Goal: Information Seeking & Learning: Learn about a topic

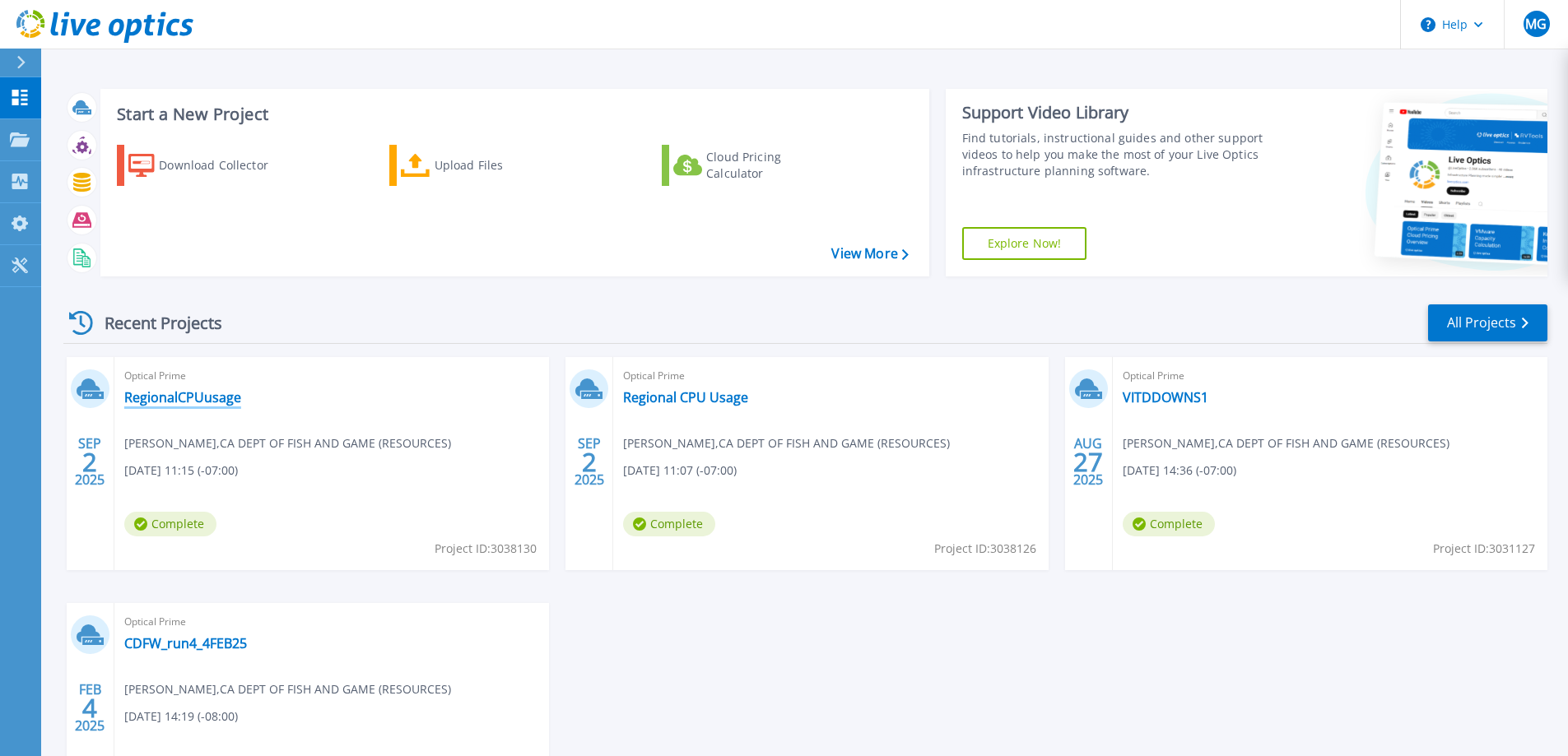
click at [192, 393] on link "RegionalCPUusage" at bounding box center [182, 397] width 117 height 16
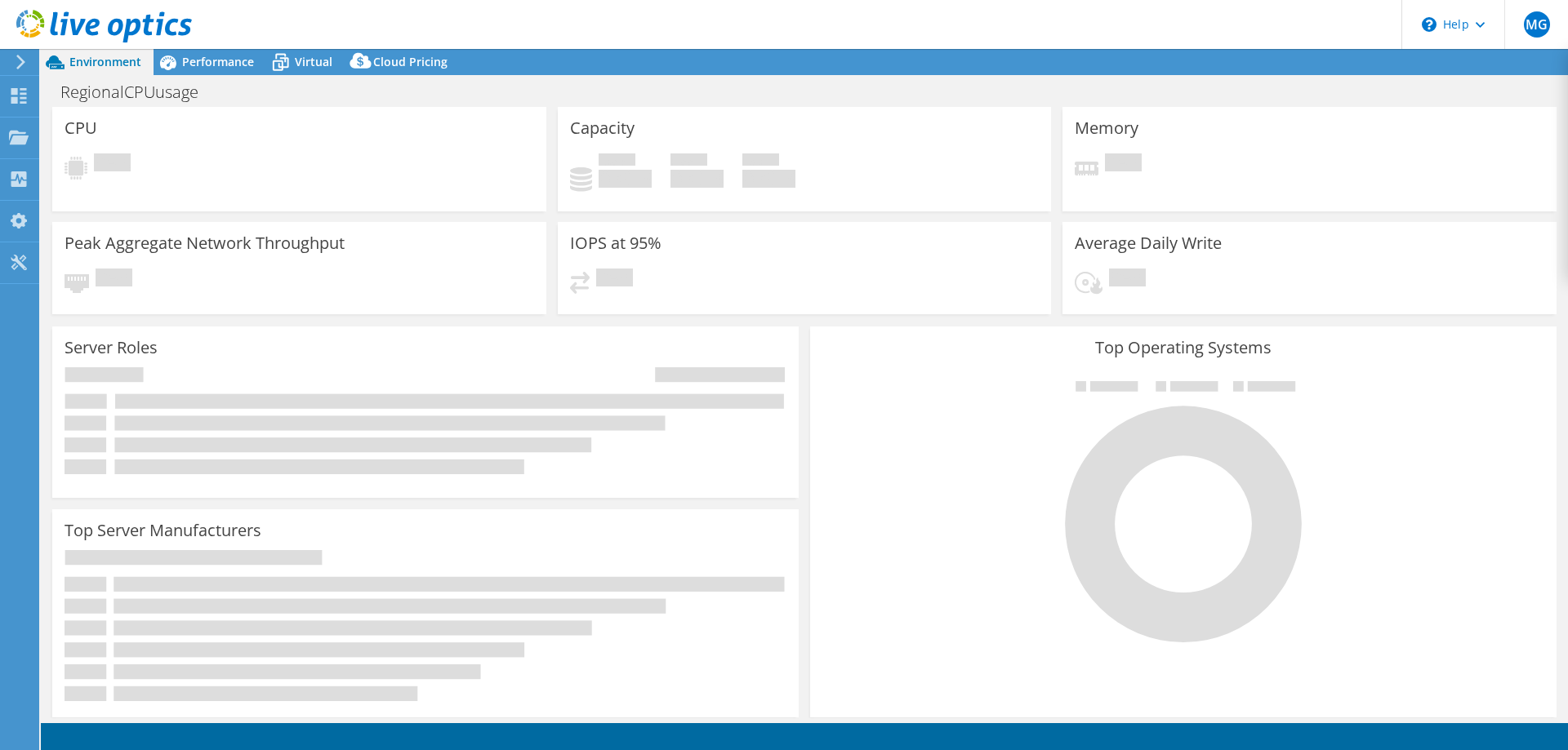
select select "USD"
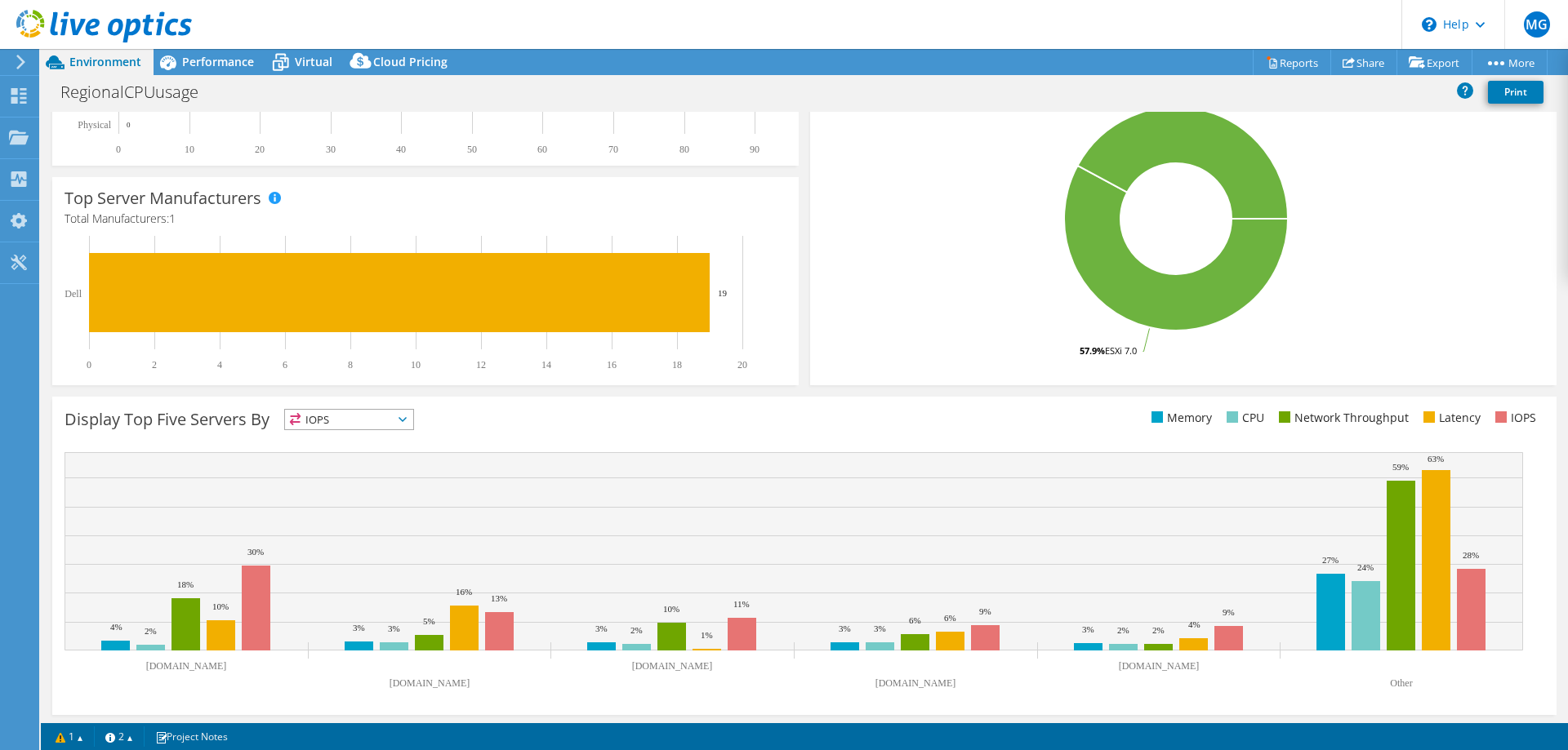
scroll to position [340, 0]
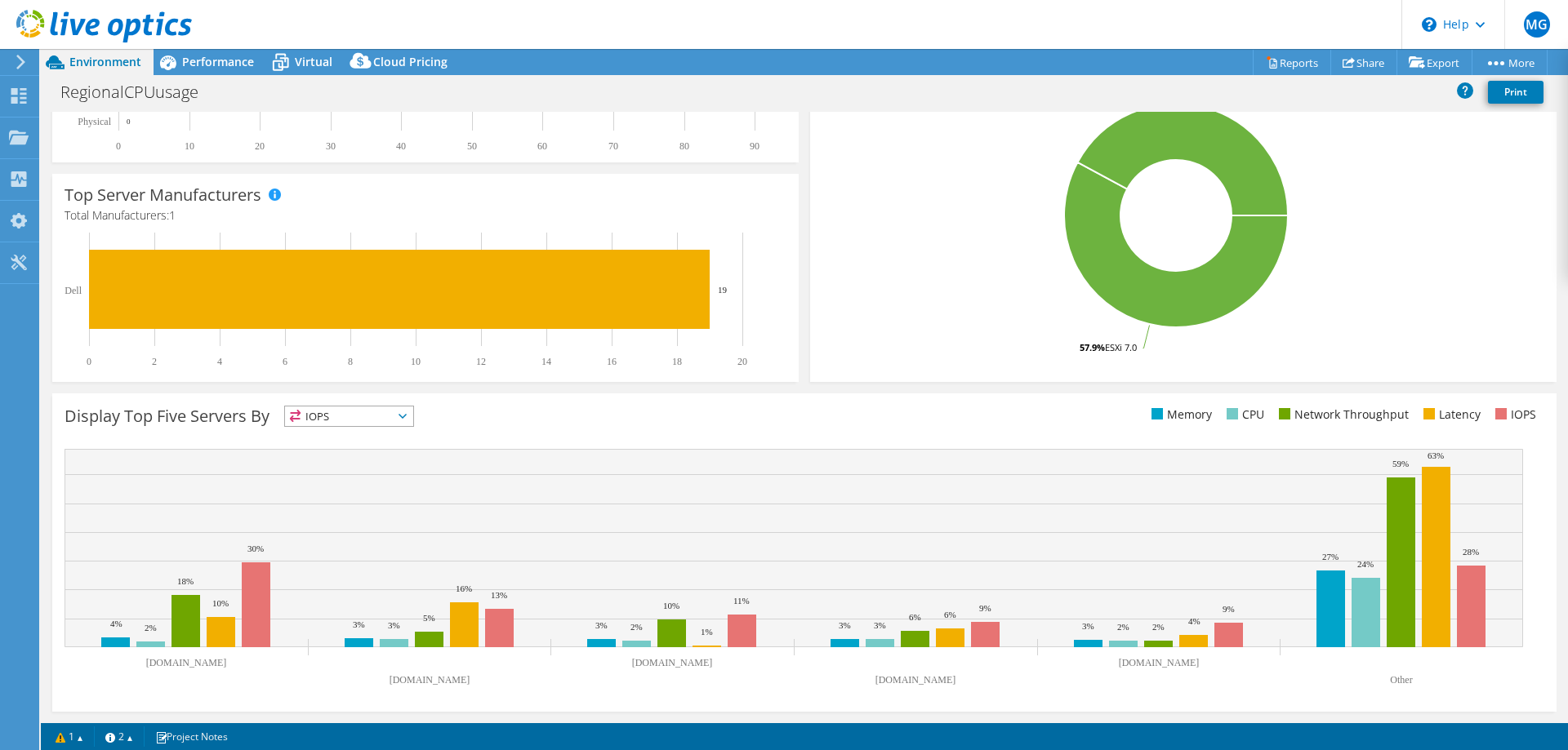
click at [404, 421] on span "IOPS" at bounding box center [349, 417] width 128 height 20
click at [318, 476] on li "CPU" at bounding box center [349, 483] width 128 height 23
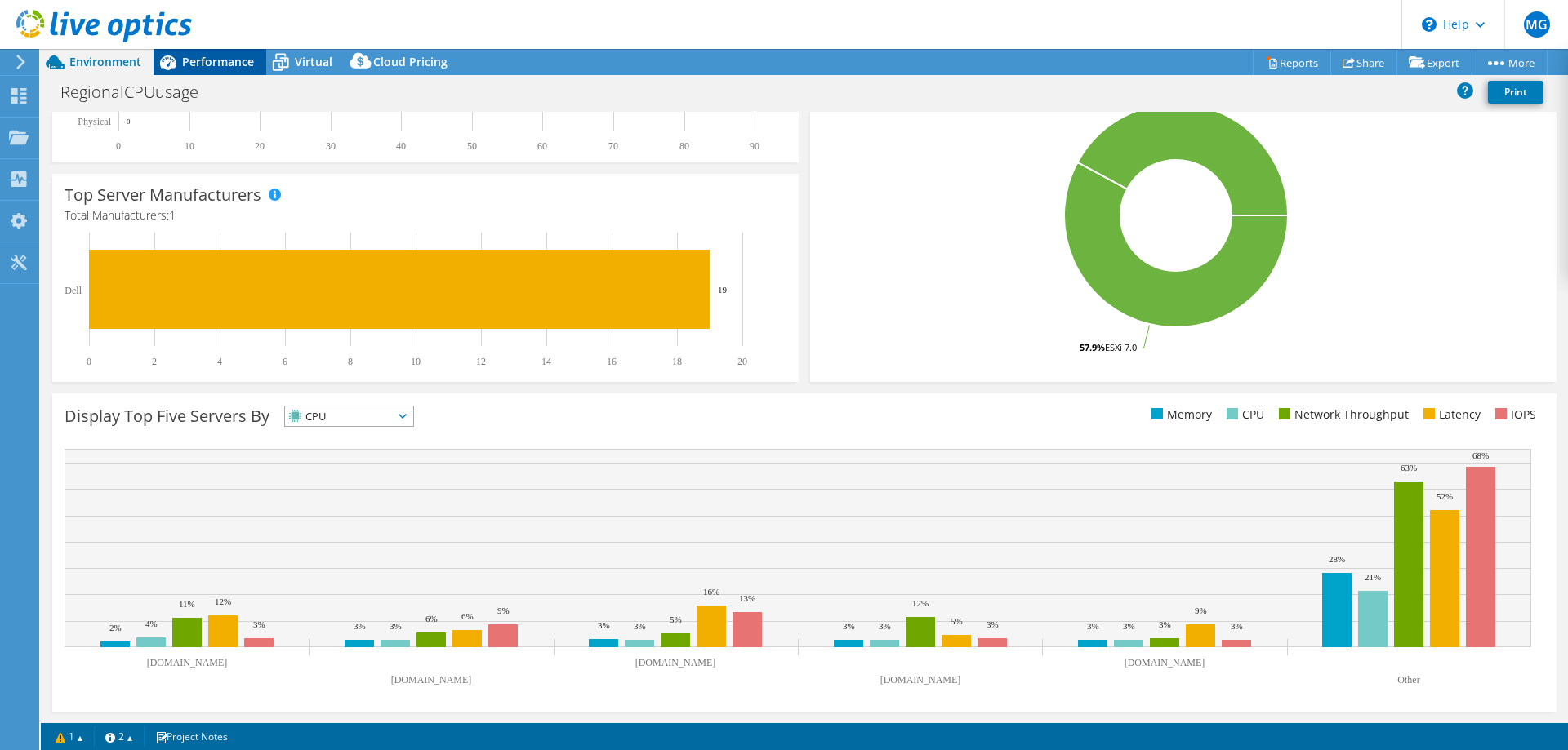
click at [221, 52] on div "Performance" at bounding box center [210, 61] width 113 height 26
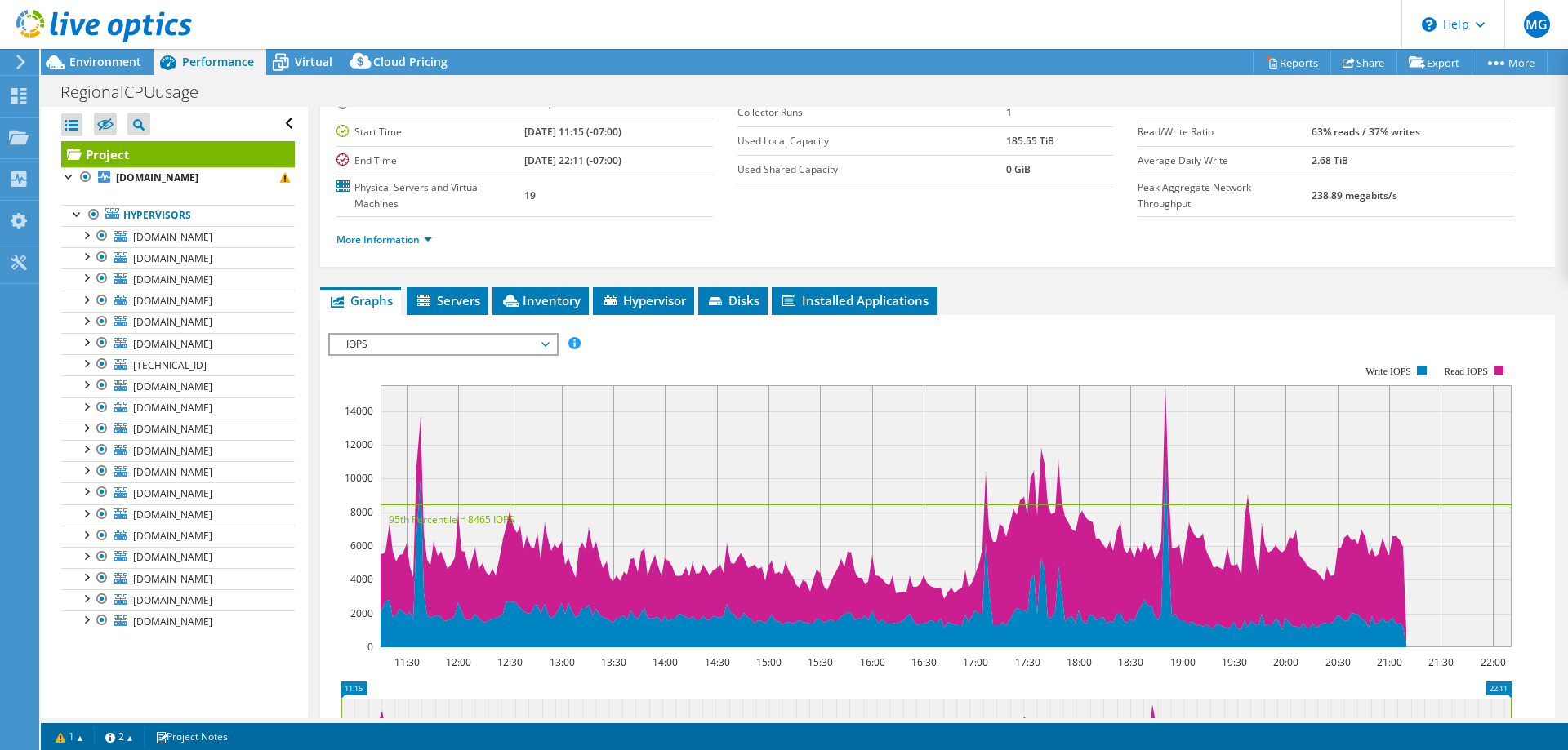
scroll to position [164, 0]
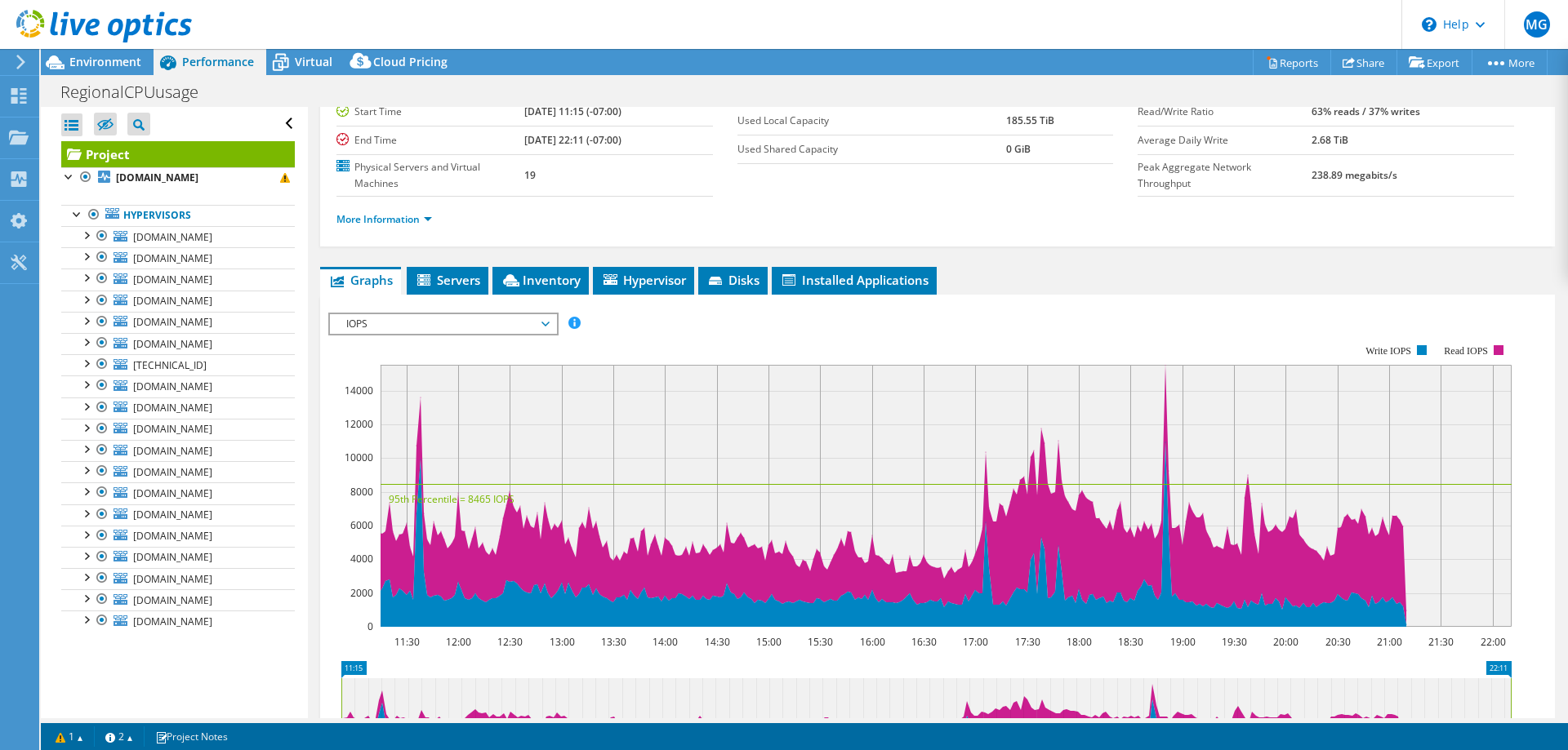
click at [550, 320] on span "IOPS" at bounding box center [443, 324] width 226 height 20
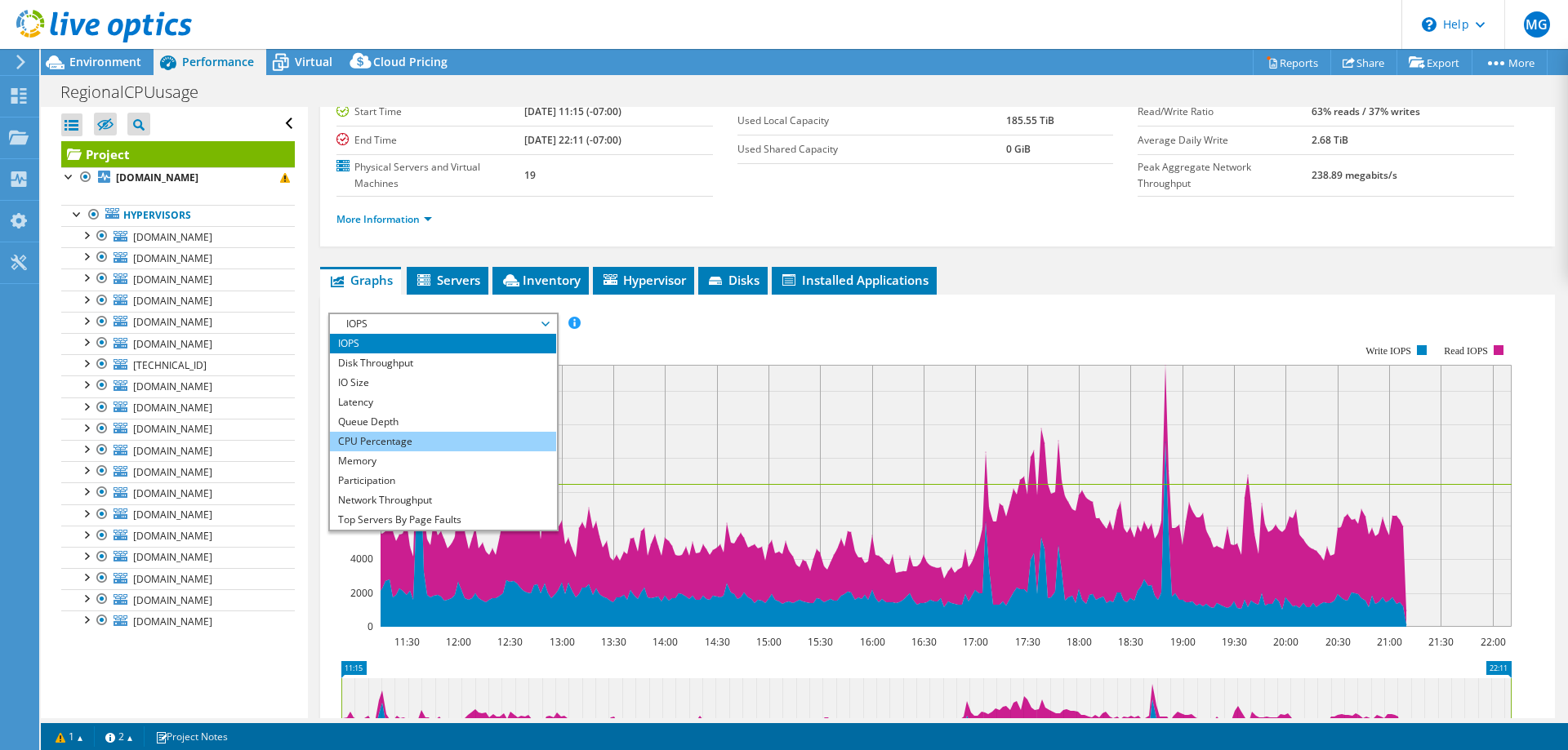
click at [425, 437] on li "CPU Percentage" at bounding box center [443, 442] width 226 height 20
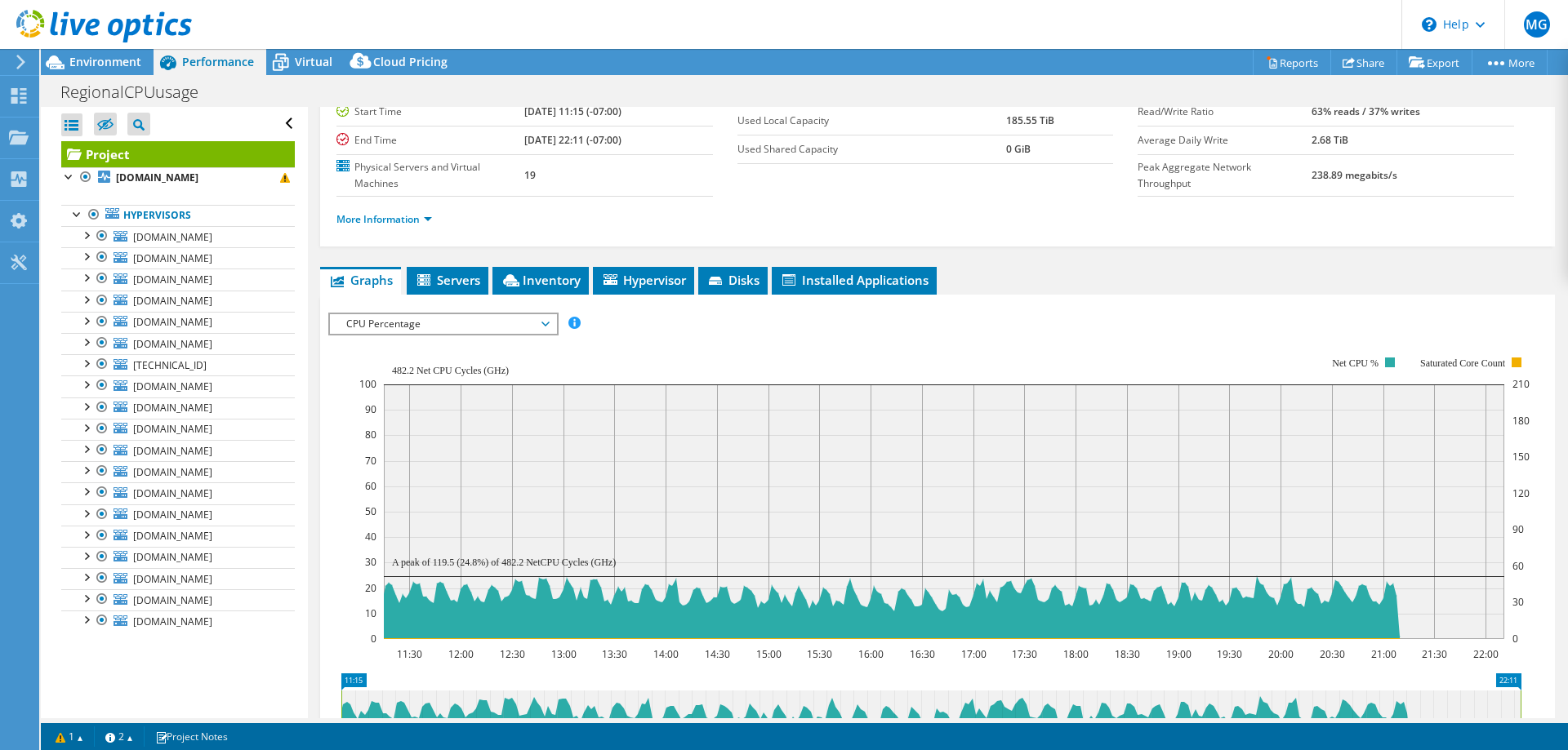
scroll to position [81, 0]
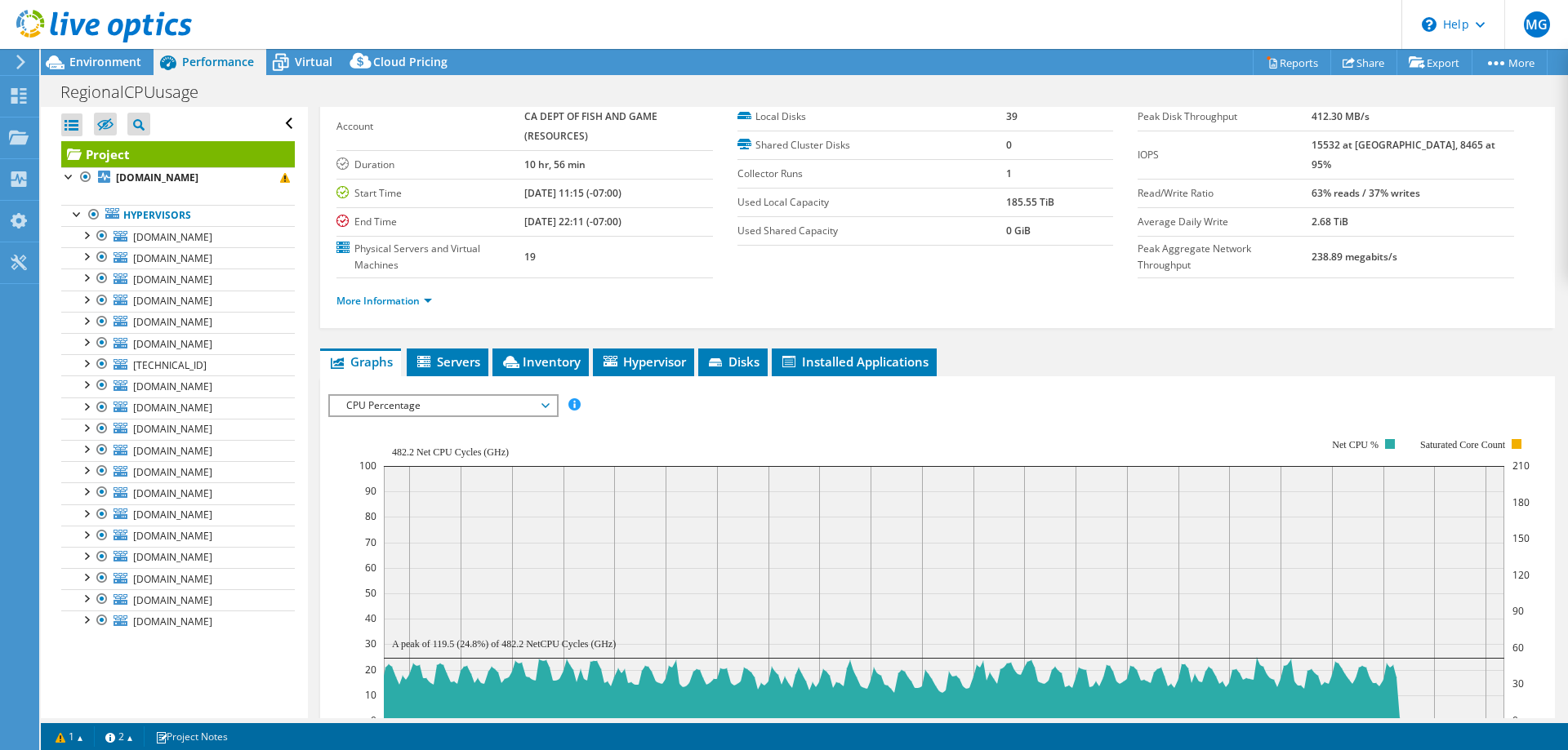
click at [546, 405] on span "CPU Percentage" at bounding box center [443, 406] width 210 height 20
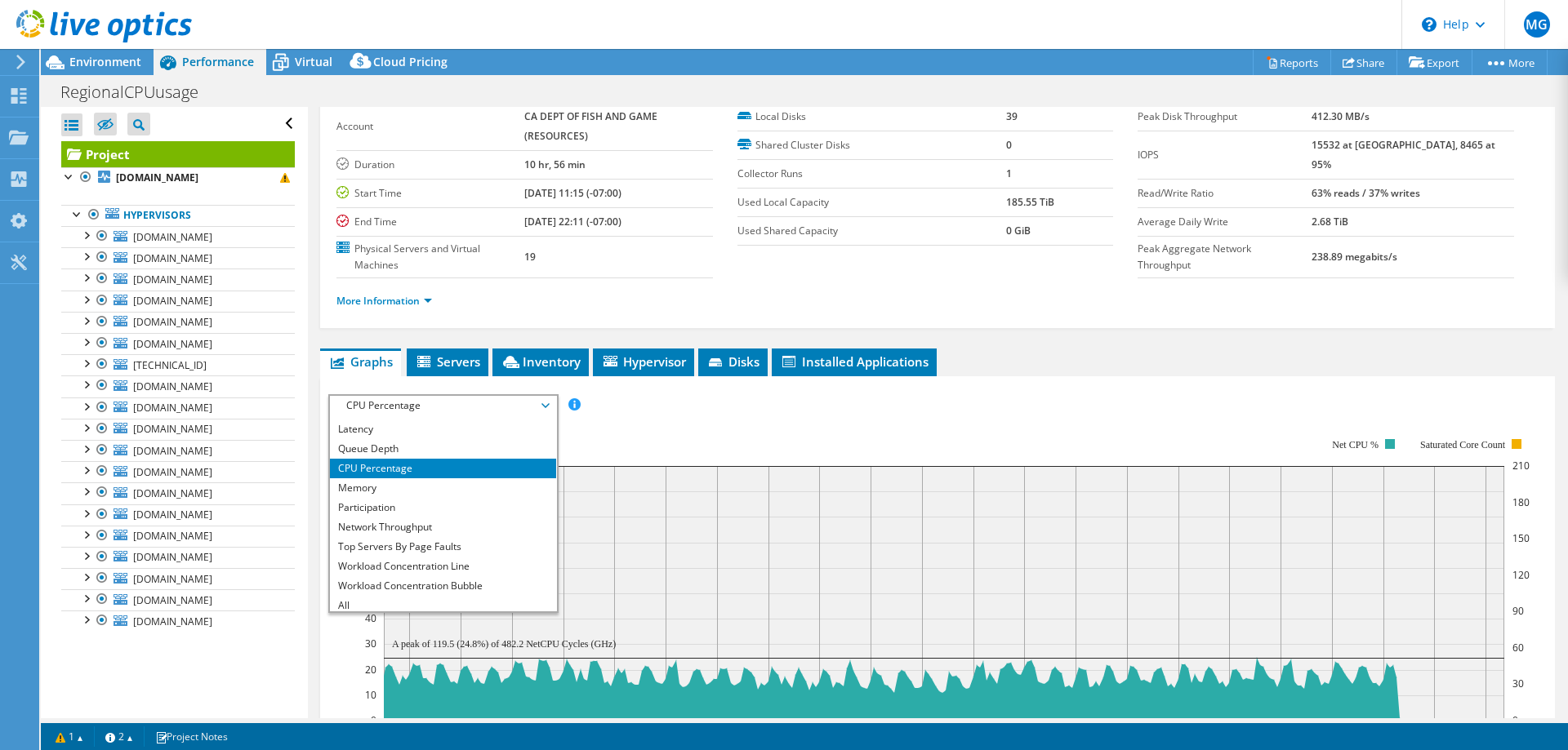
scroll to position [59, 0]
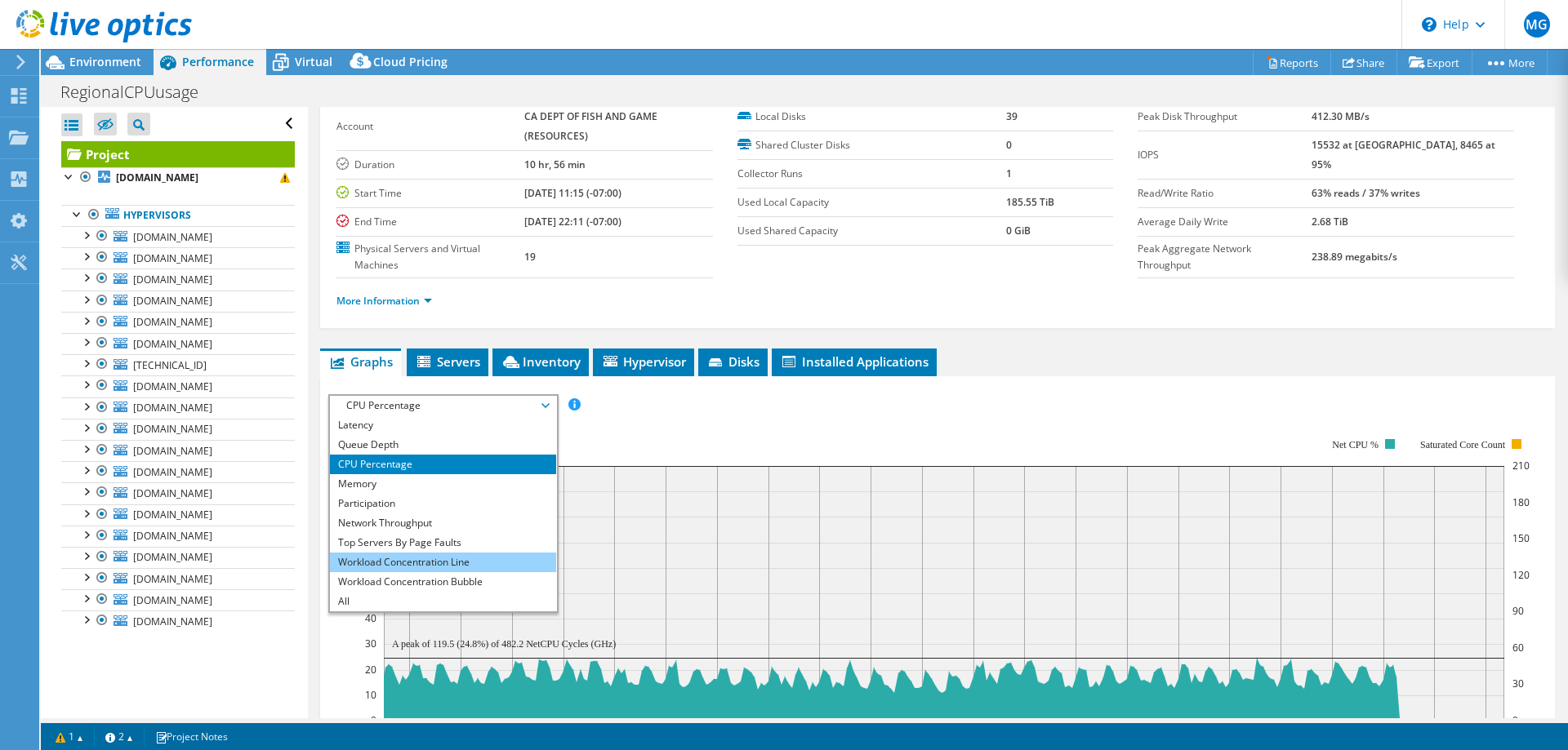
click at [477, 567] on li "Workload Concentration Line" at bounding box center [443, 563] width 226 height 20
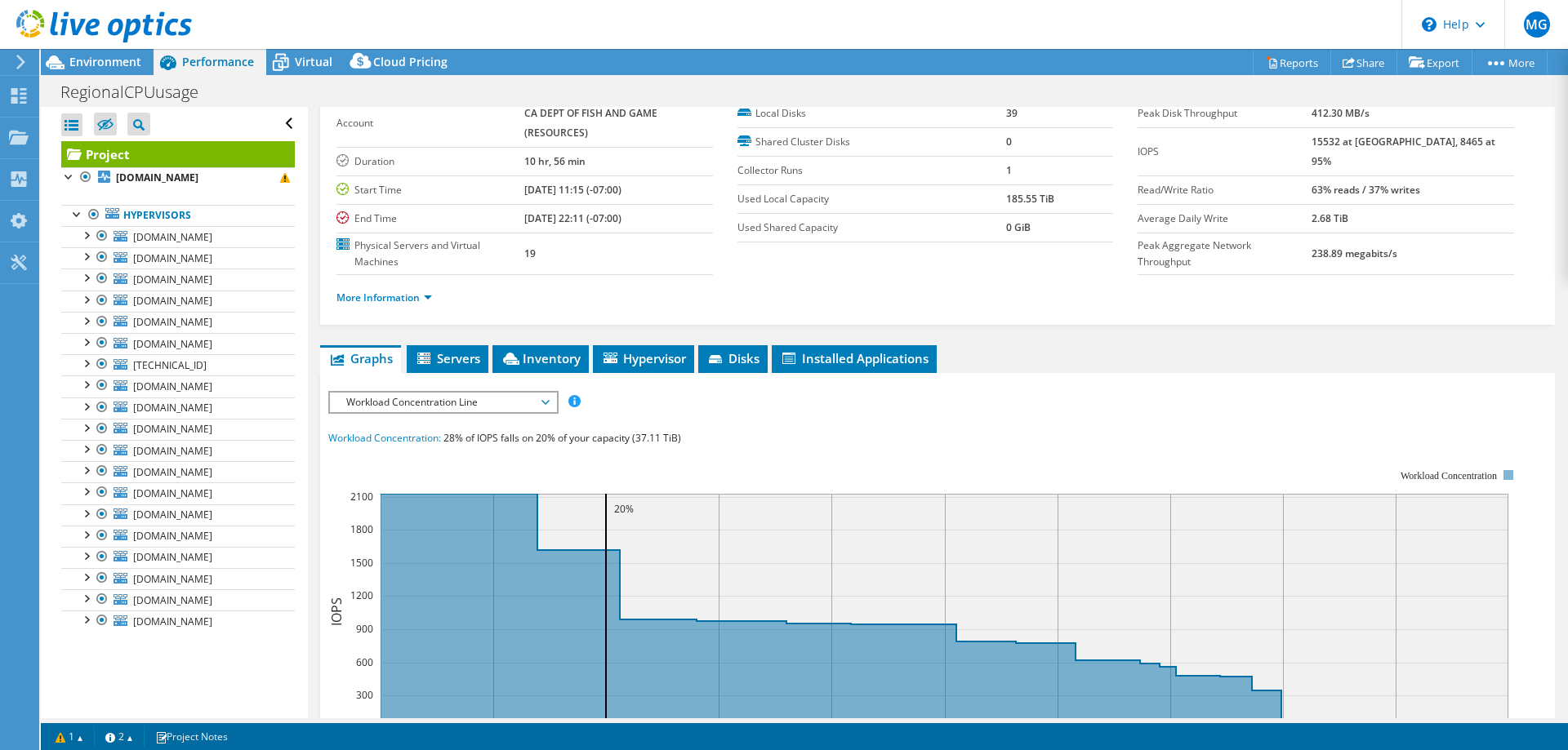
scroll to position [66, 0]
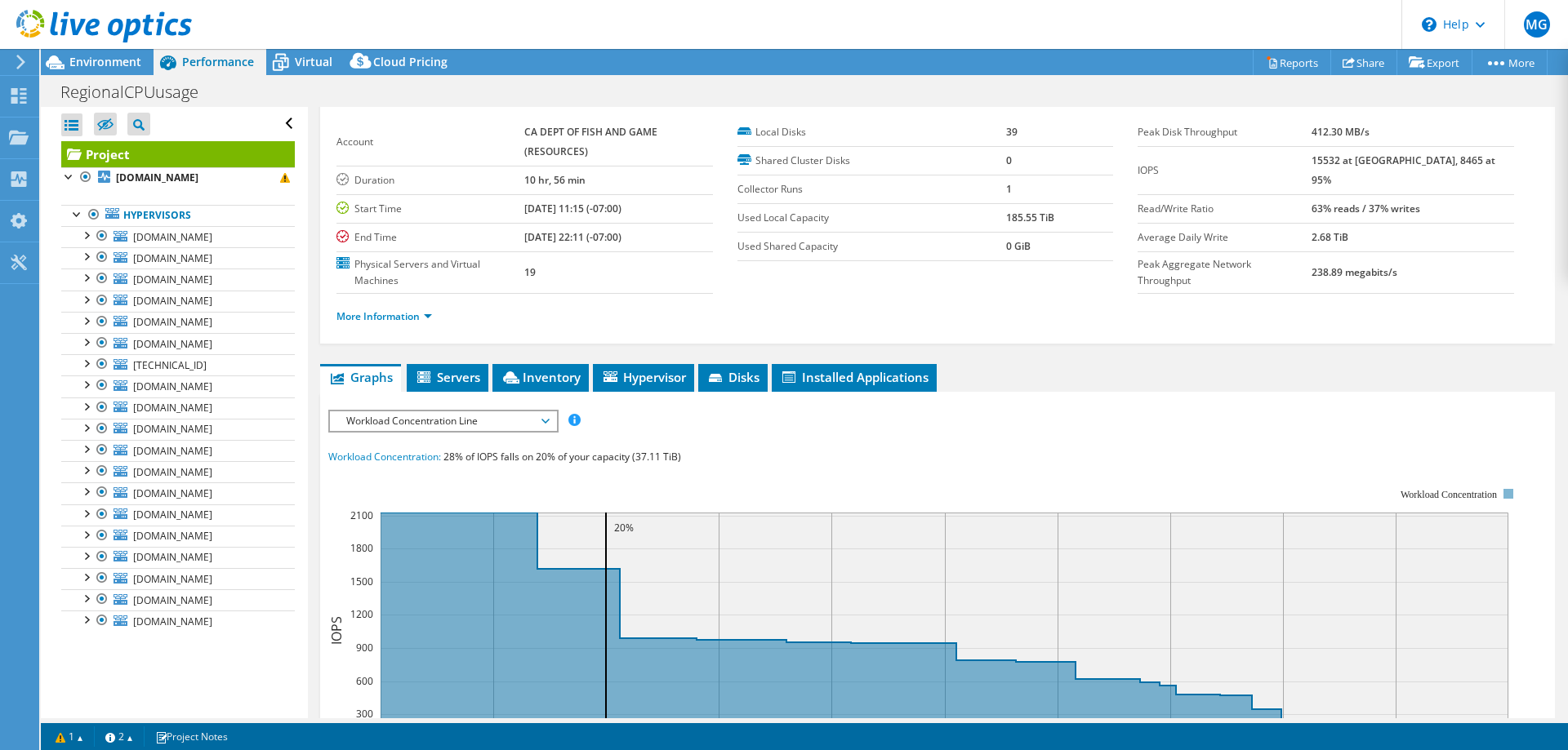
click at [547, 421] on span "Workload Concentration Line" at bounding box center [443, 421] width 210 height 20
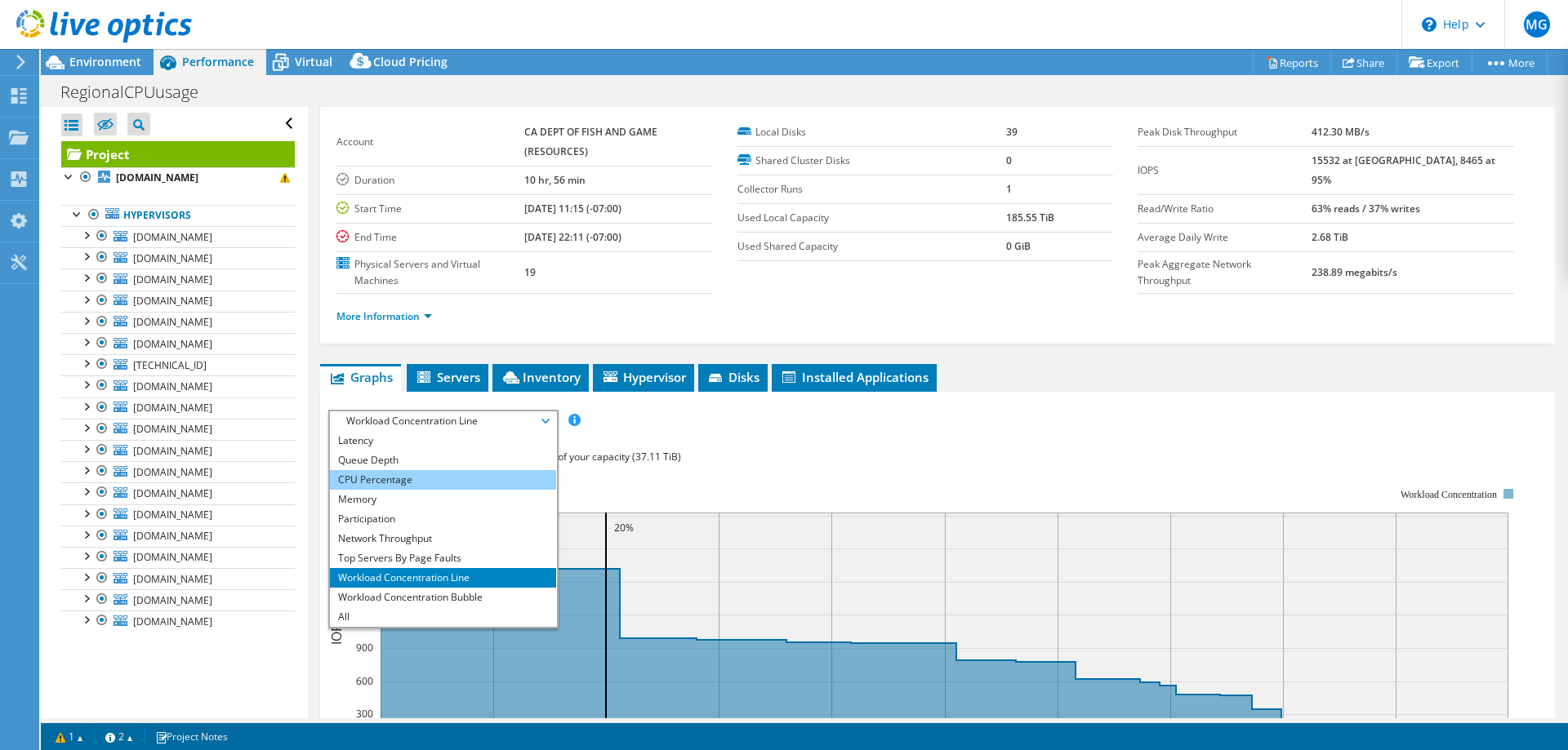
click at [365, 480] on li "CPU Percentage" at bounding box center [443, 480] width 226 height 20
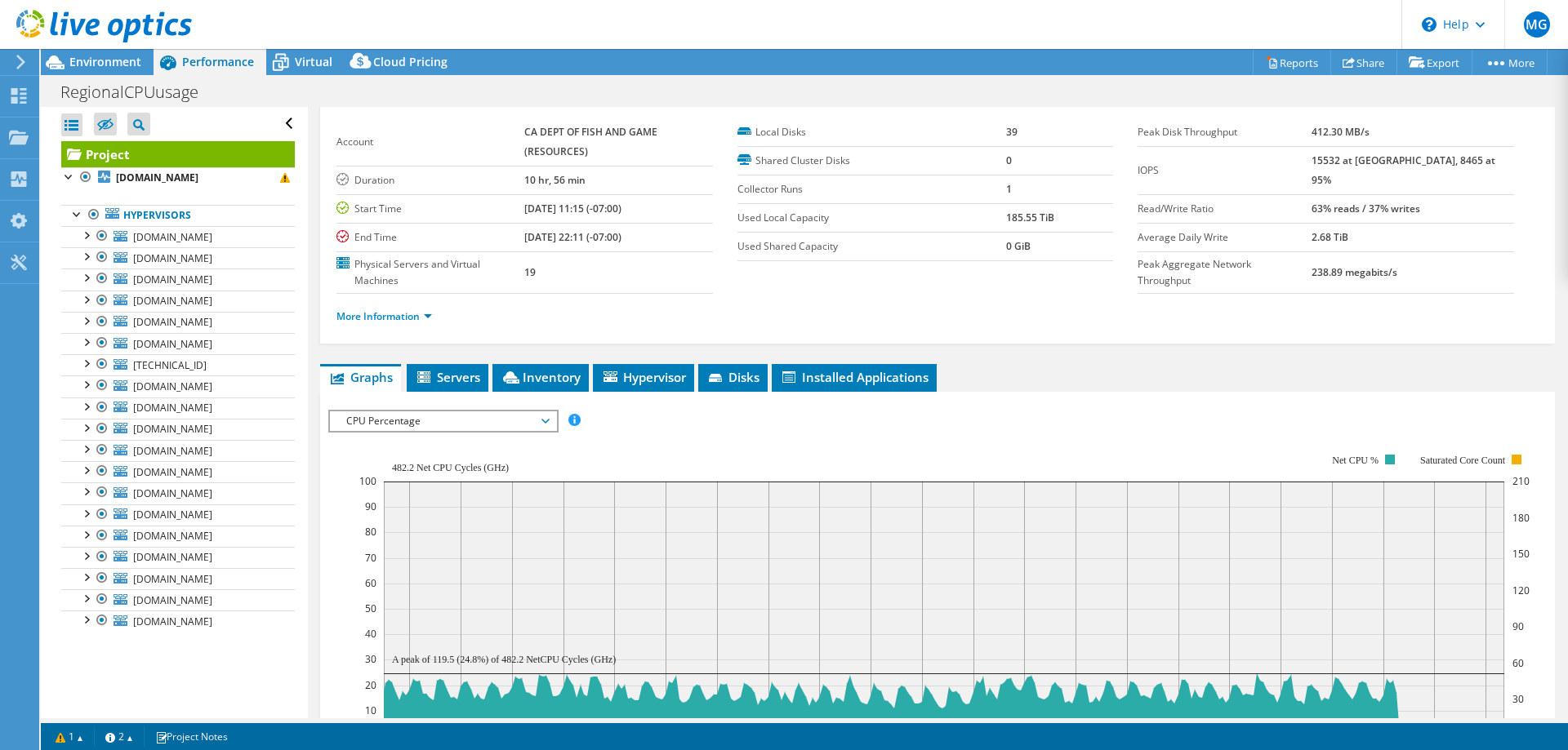
click at [546, 425] on span "CPU Percentage" at bounding box center [443, 421] width 210 height 20
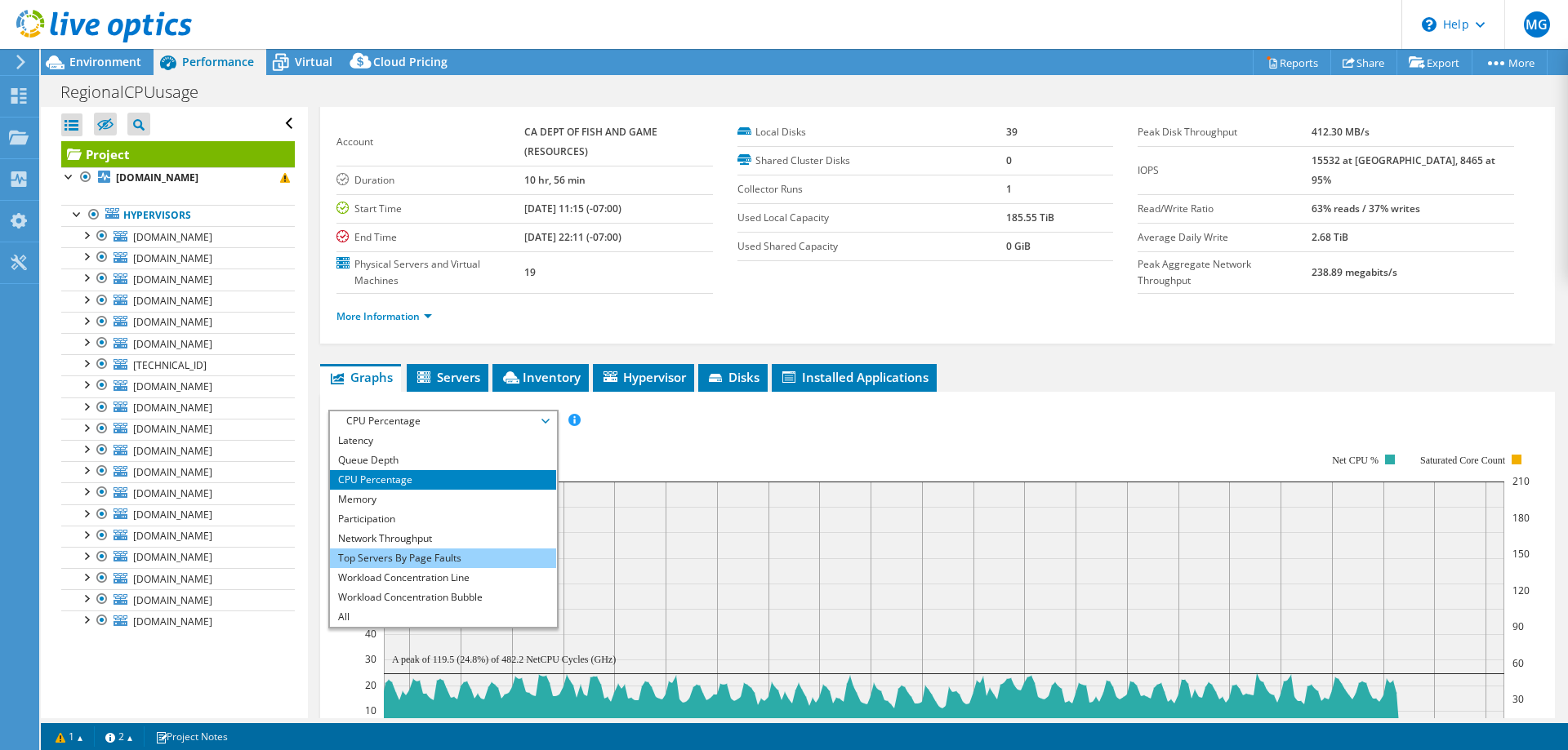
click at [494, 555] on li "Top Servers By Page Faults" at bounding box center [443, 558] width 226 height 20
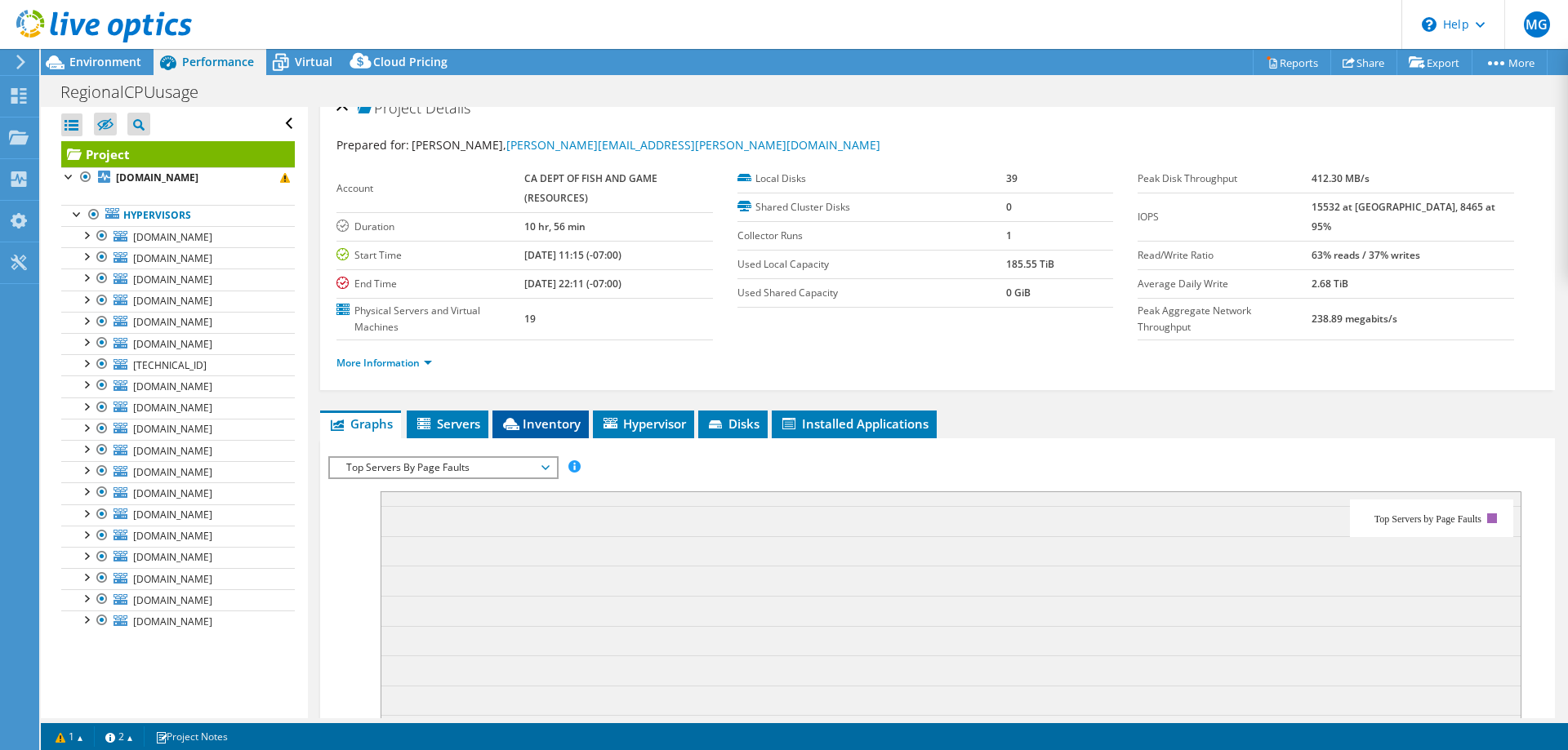
scroll to position [0, 0]
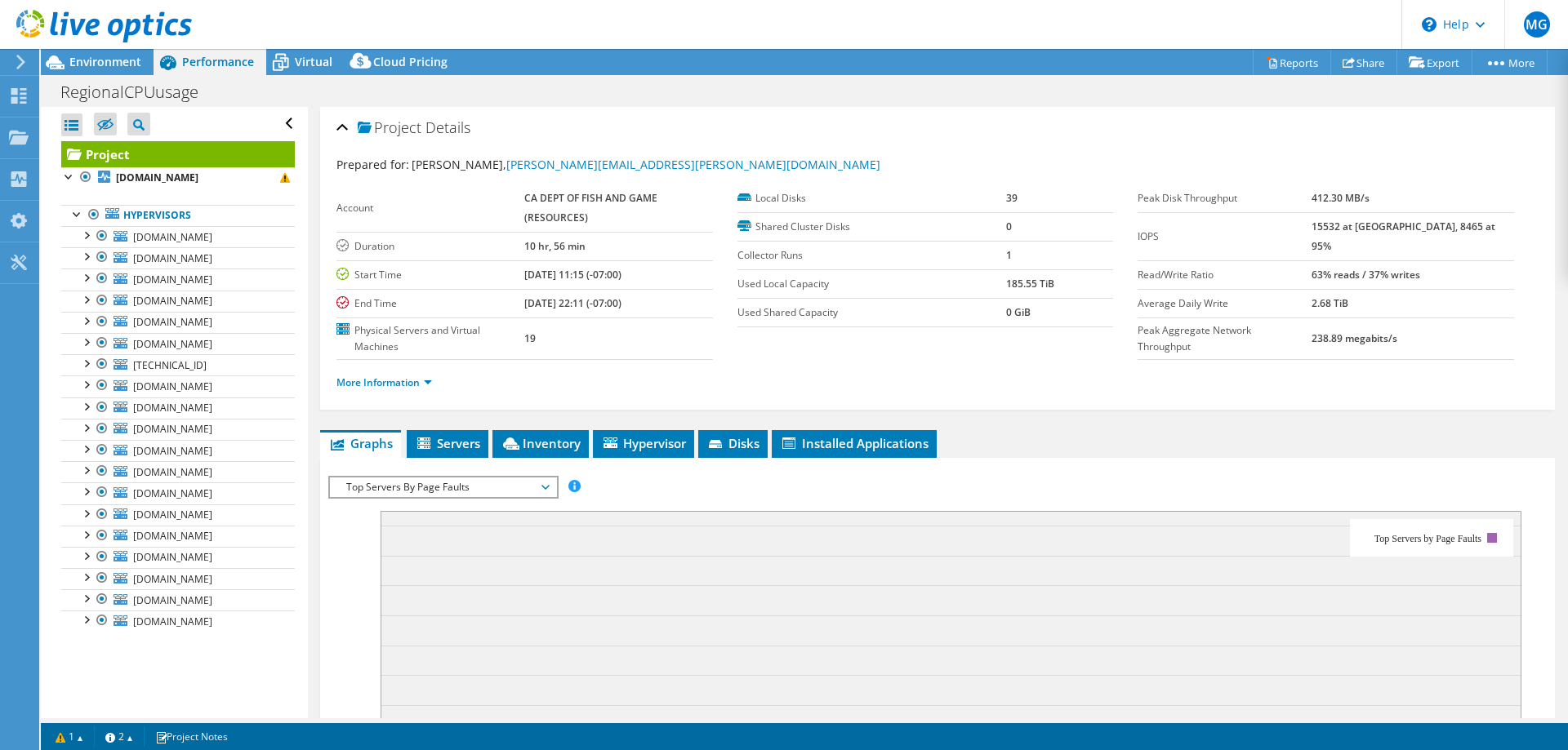
click at [544, 491] on span "Top Servers By Page Faults" at bounding box center [443, 488] width 210 height 20
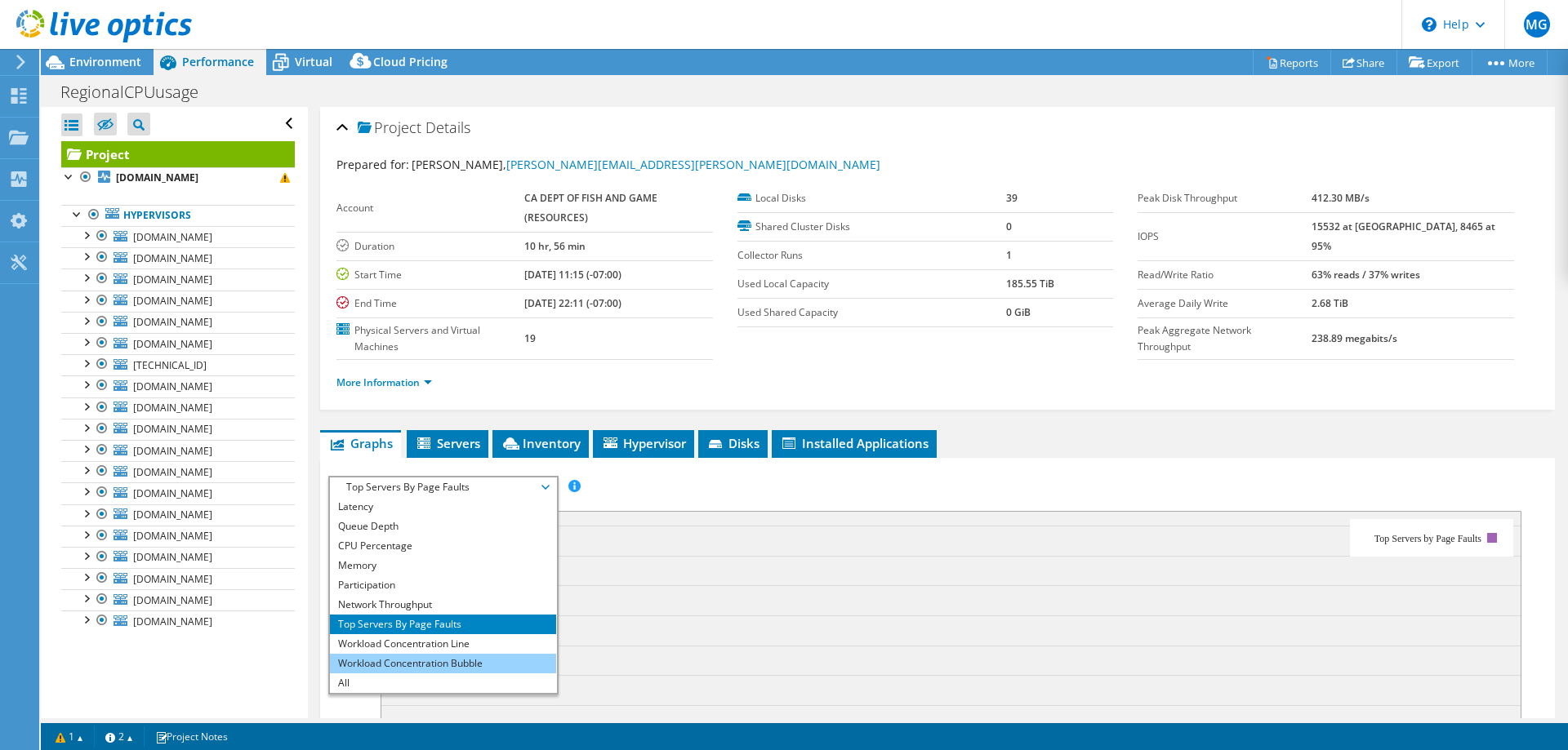
click at [469, 661] on li "Workload Concentration Bubble" at bounding box center [443, 664] width 226 height 20
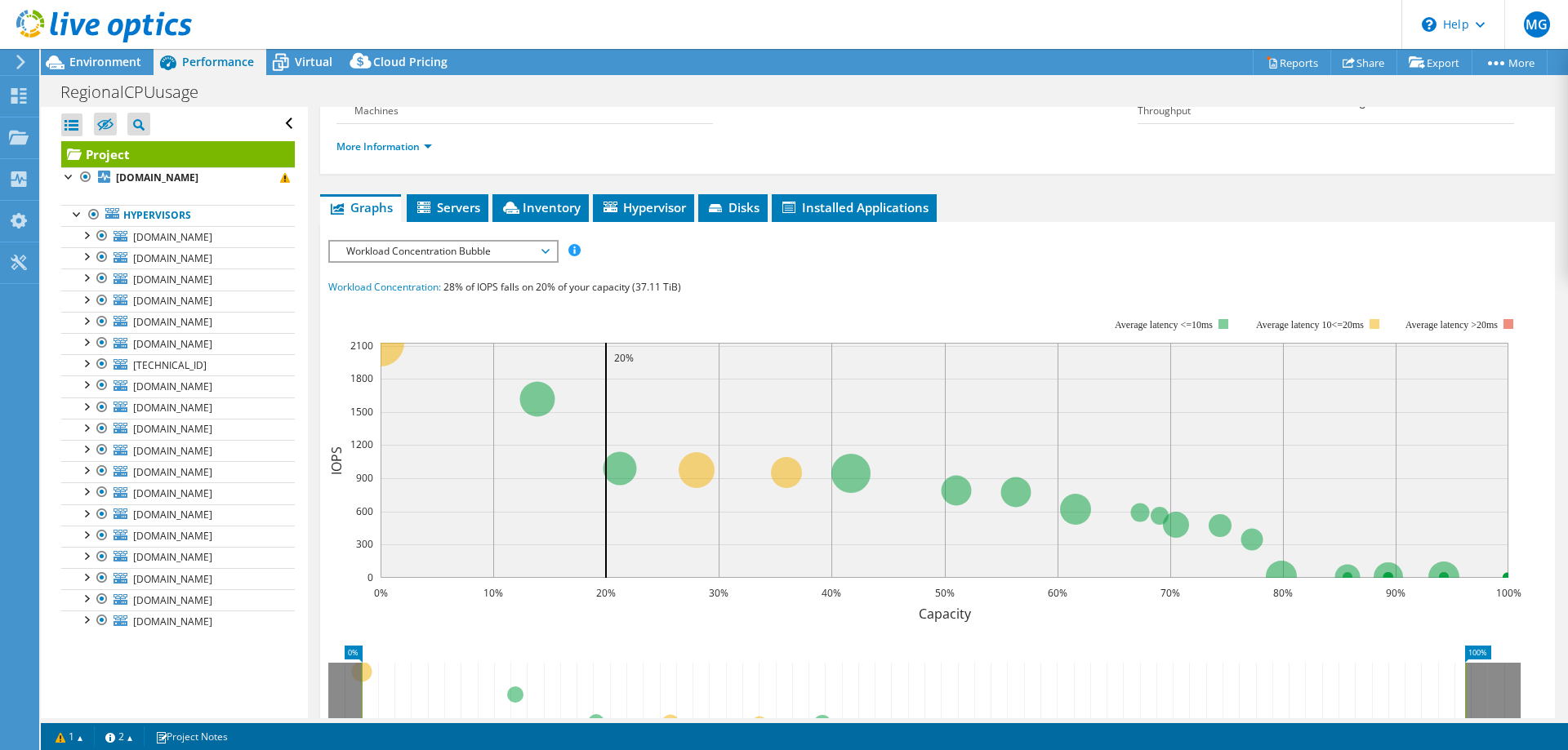
scroll to position [245, 0]
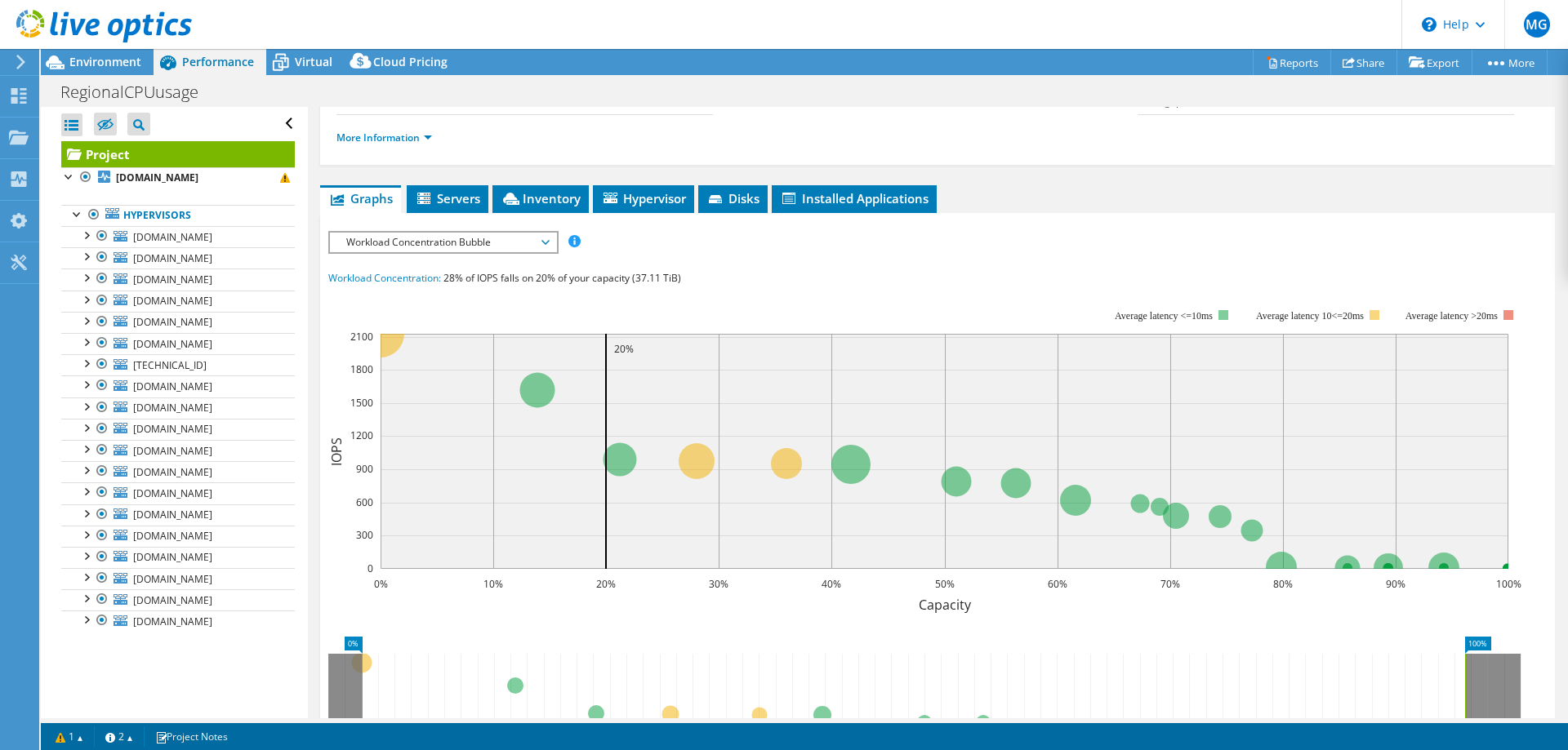
click at [544, 237] on span "Workload Concentration Bubble" at bounding box center [443, 243] width 210 height 20
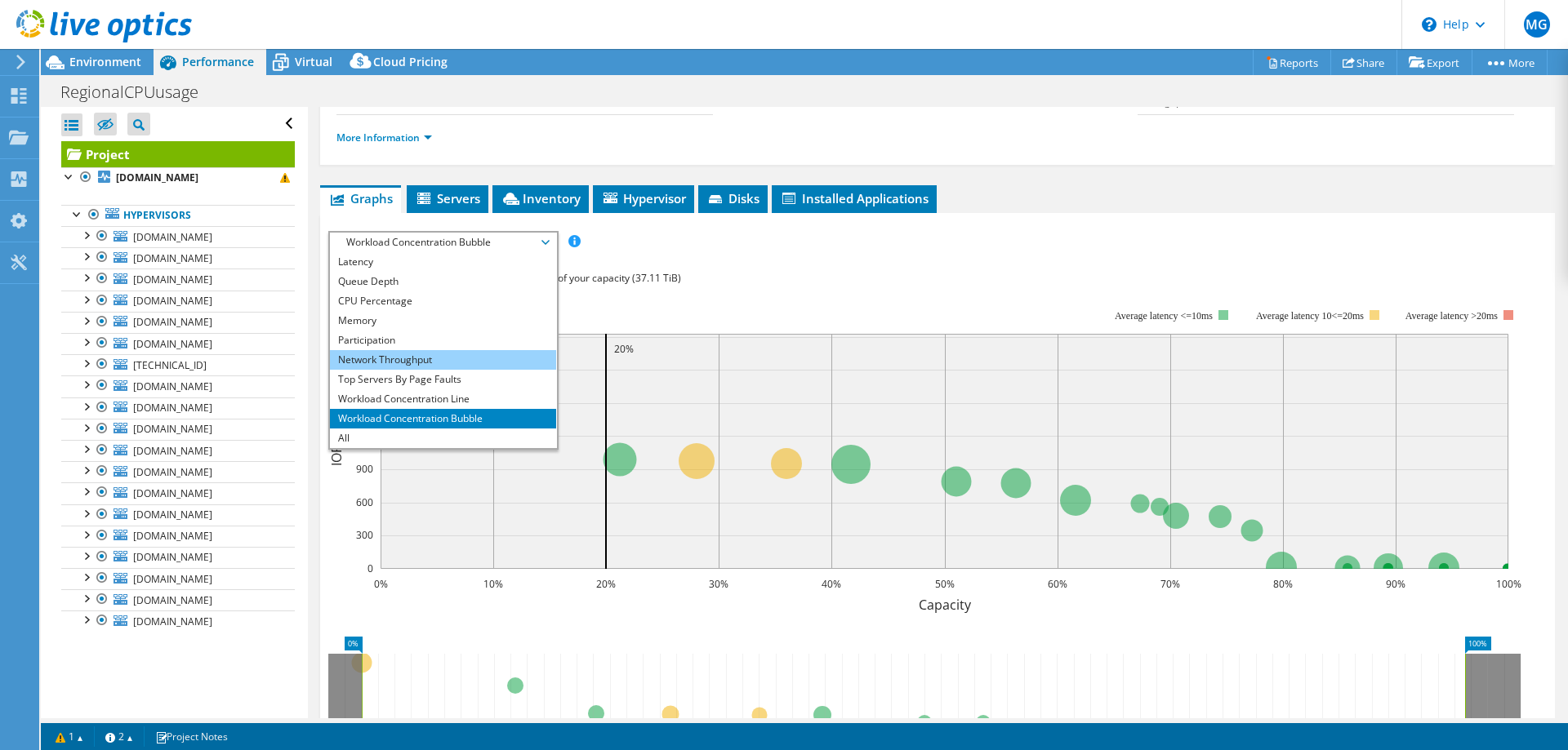
click at [443, 360] on li "Network Throughput" at bounding box center [443, 361] width 226 height 20
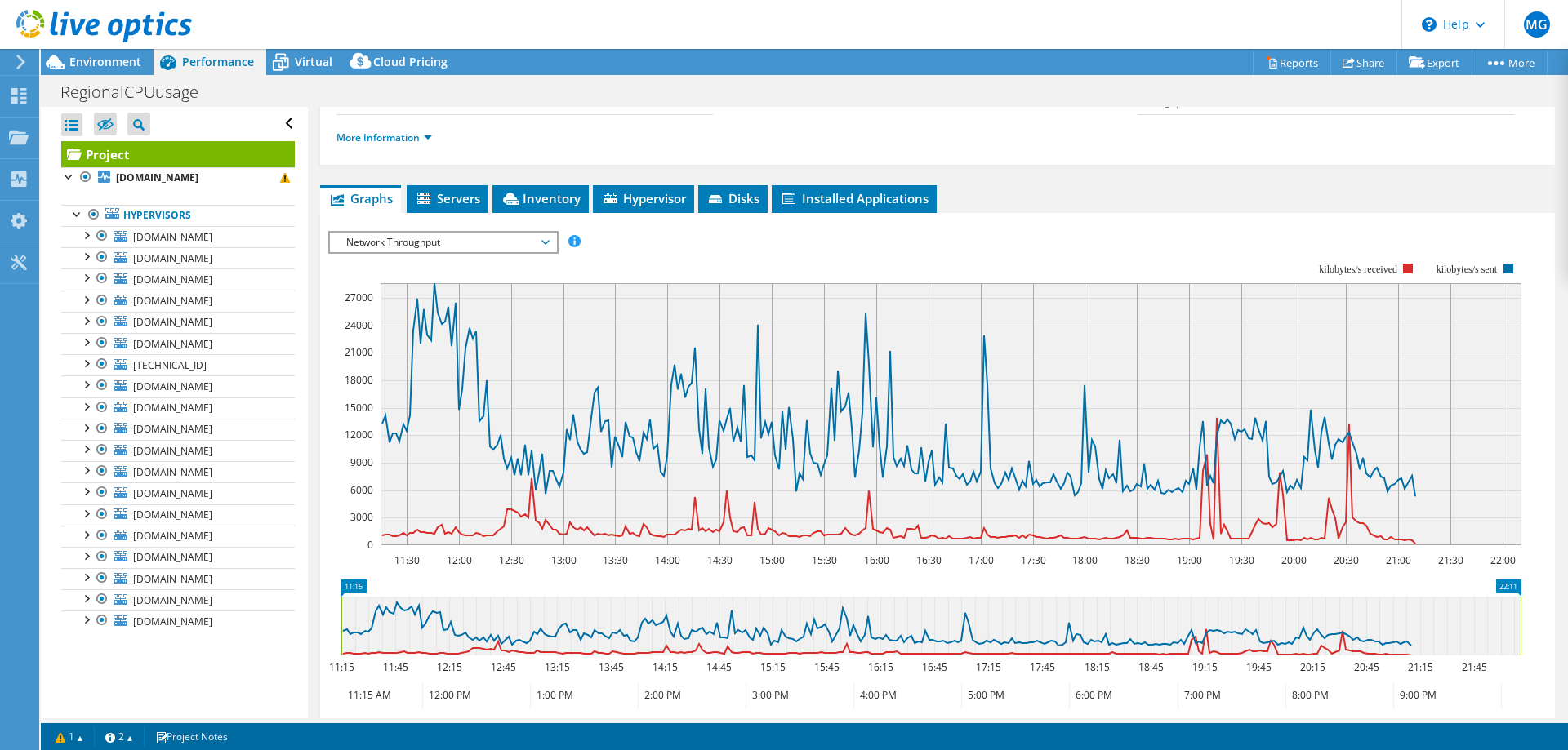
click at [550, 241] on span "Network Throughput" at bounding box center [443, 243] width 226 height 20
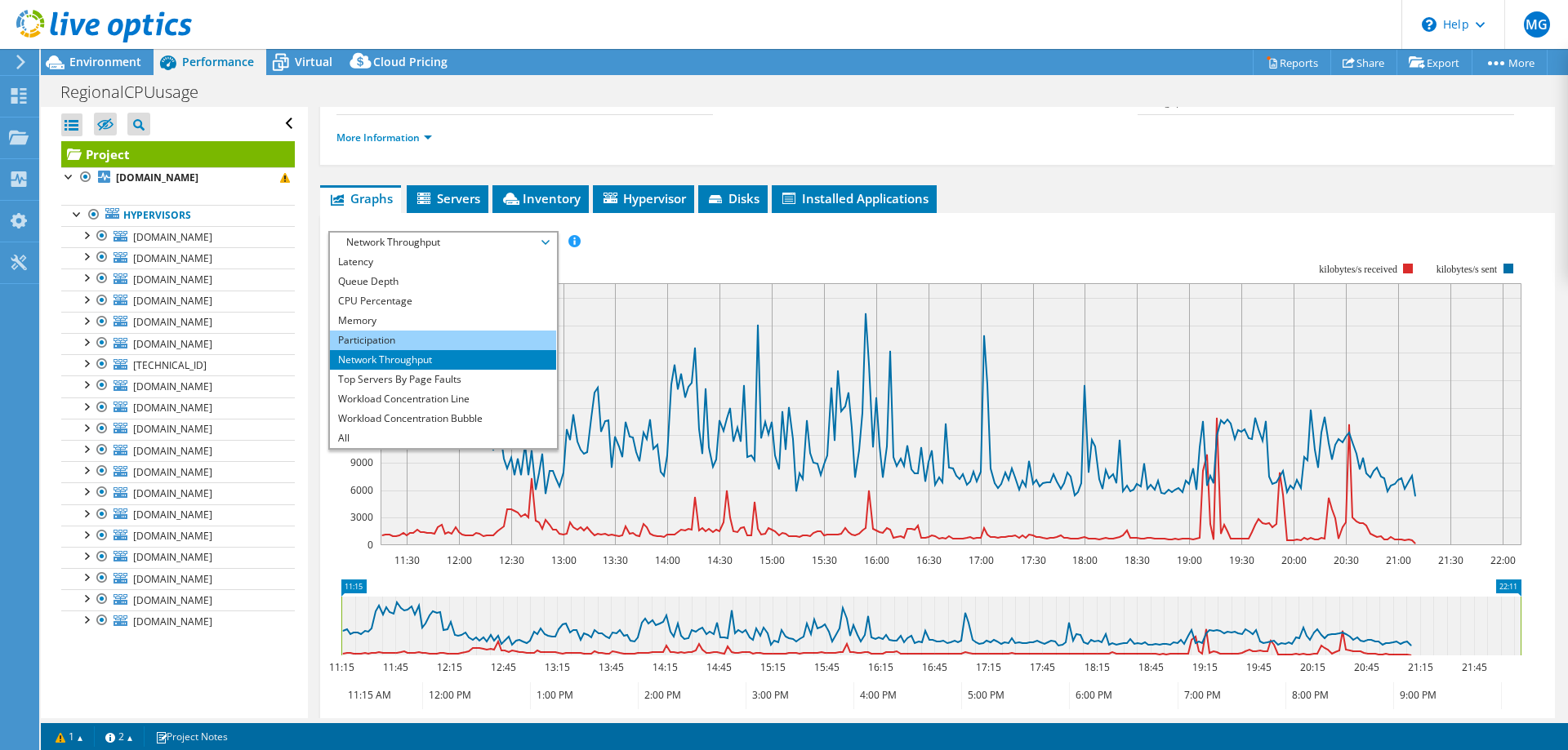
click at [439, 331] on li "Participation" at bounding box center [443, 341] width 226 height 20
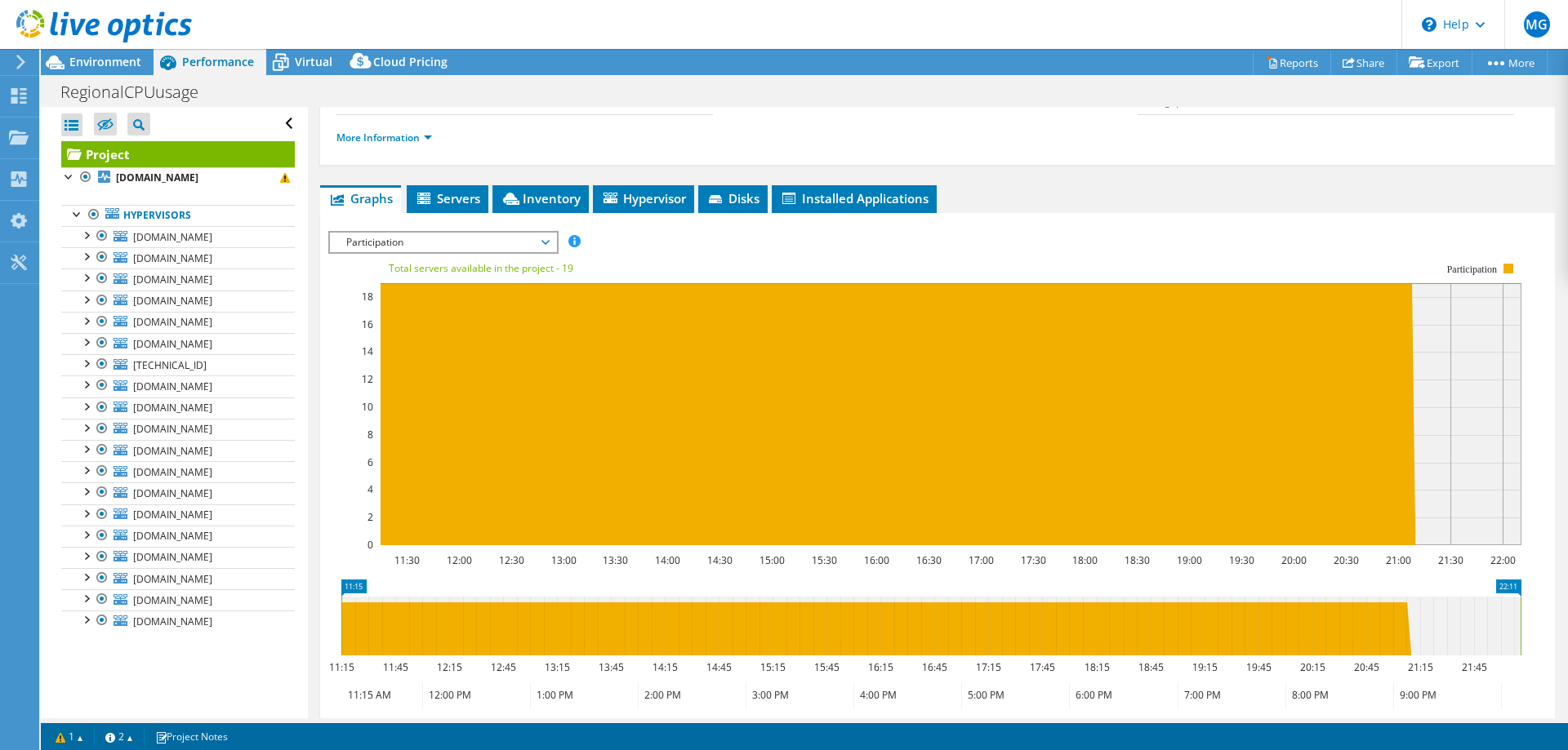
click at [551, 240] on span "Participation" at bounding box center [443, 243] width 226 height 20
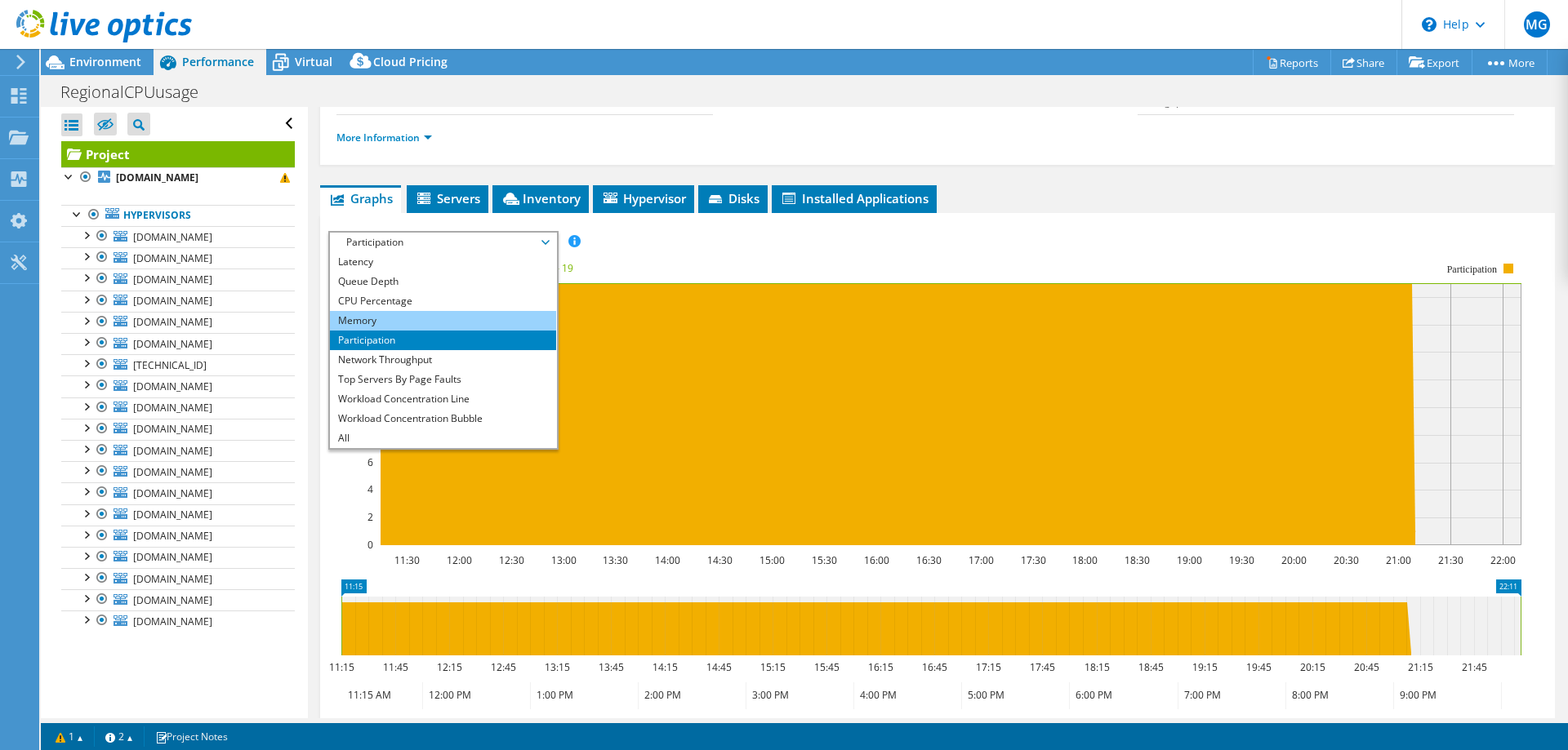
click at [402, 317] on li "Memory" at bounding box center [443, 321] width 226 height 20
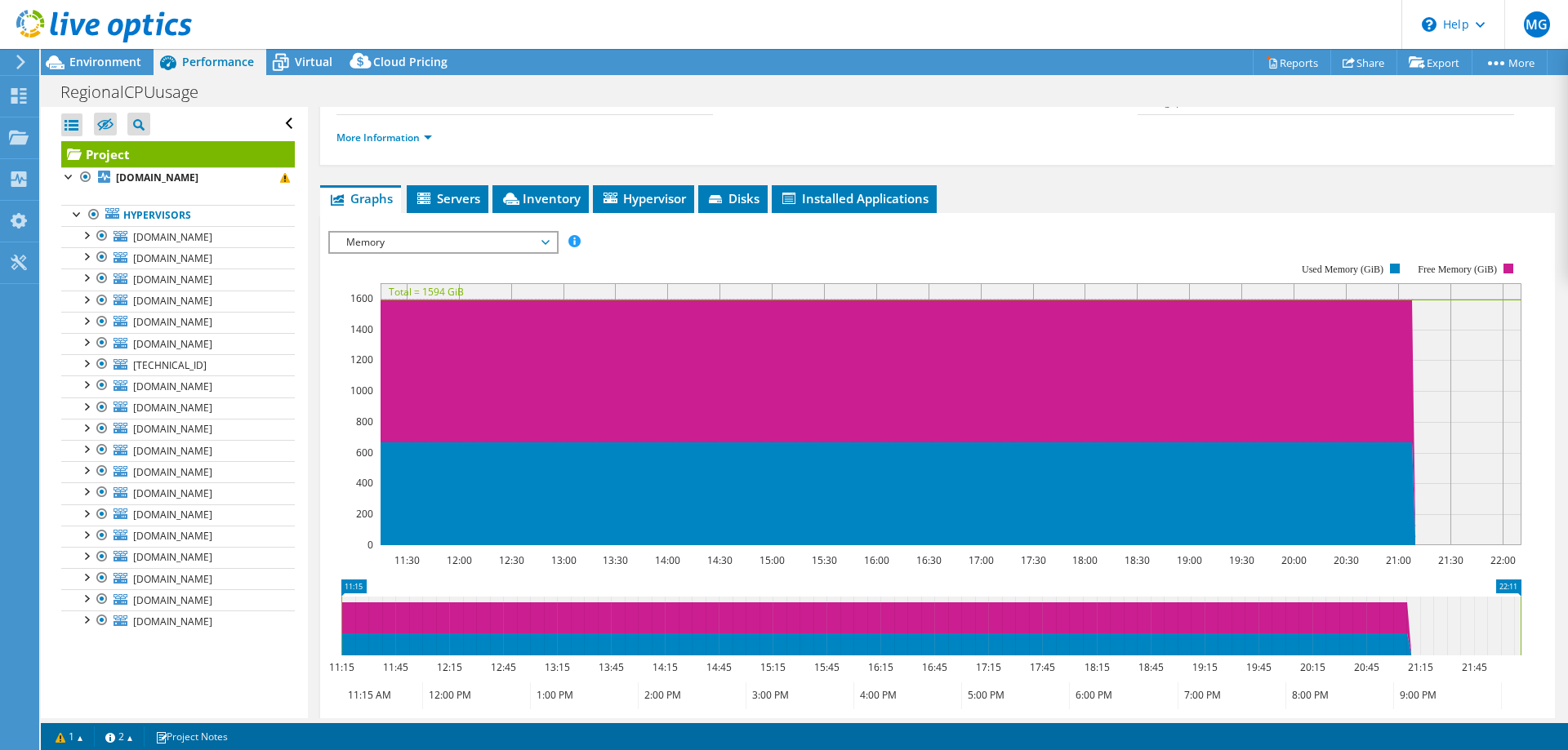
click at [544, 241] on span "Memory" at bounding box center [443, 243] width 210 height 20
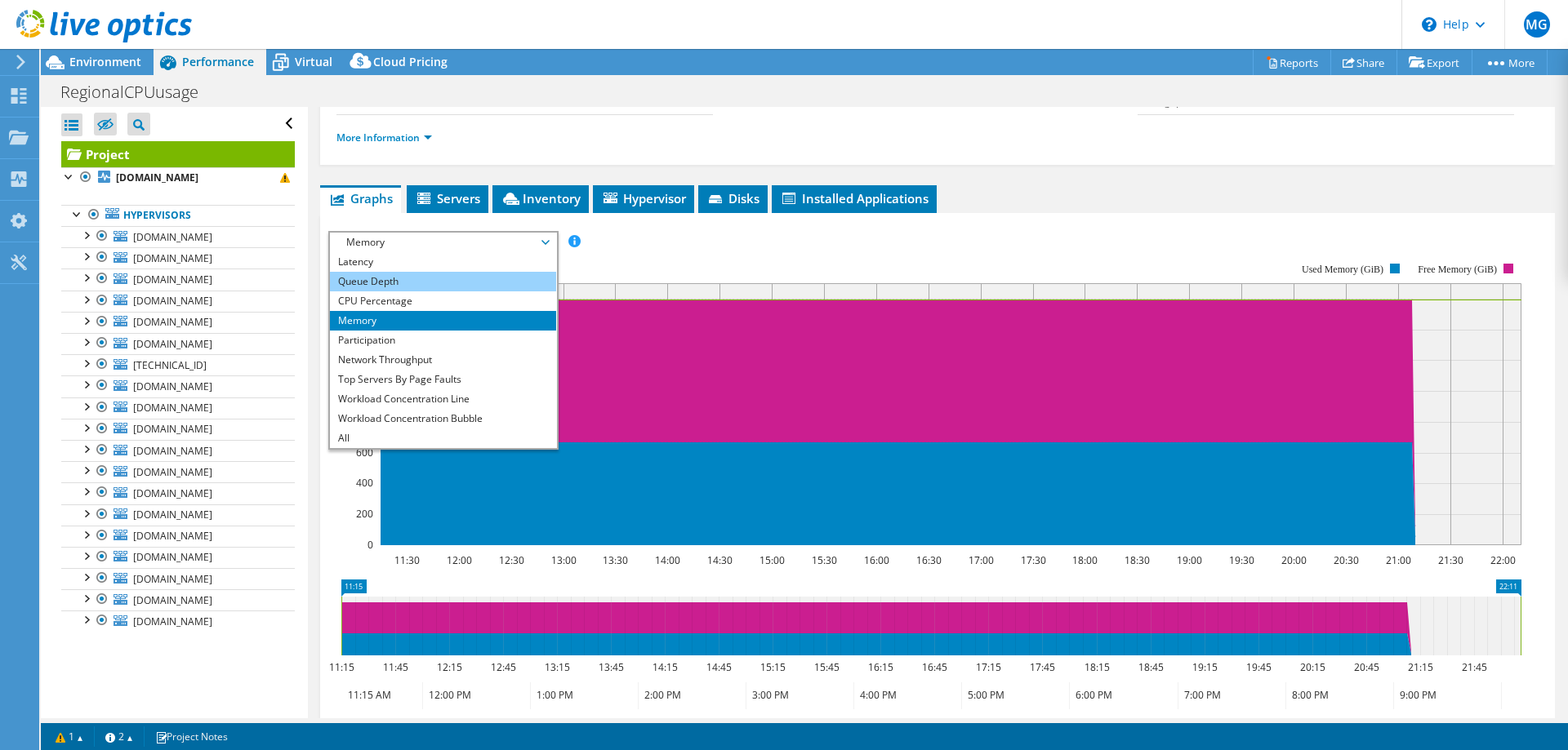
click at [405, 282] on li "Queue Depth" at bounding box center [443, 282] width 226 height 20
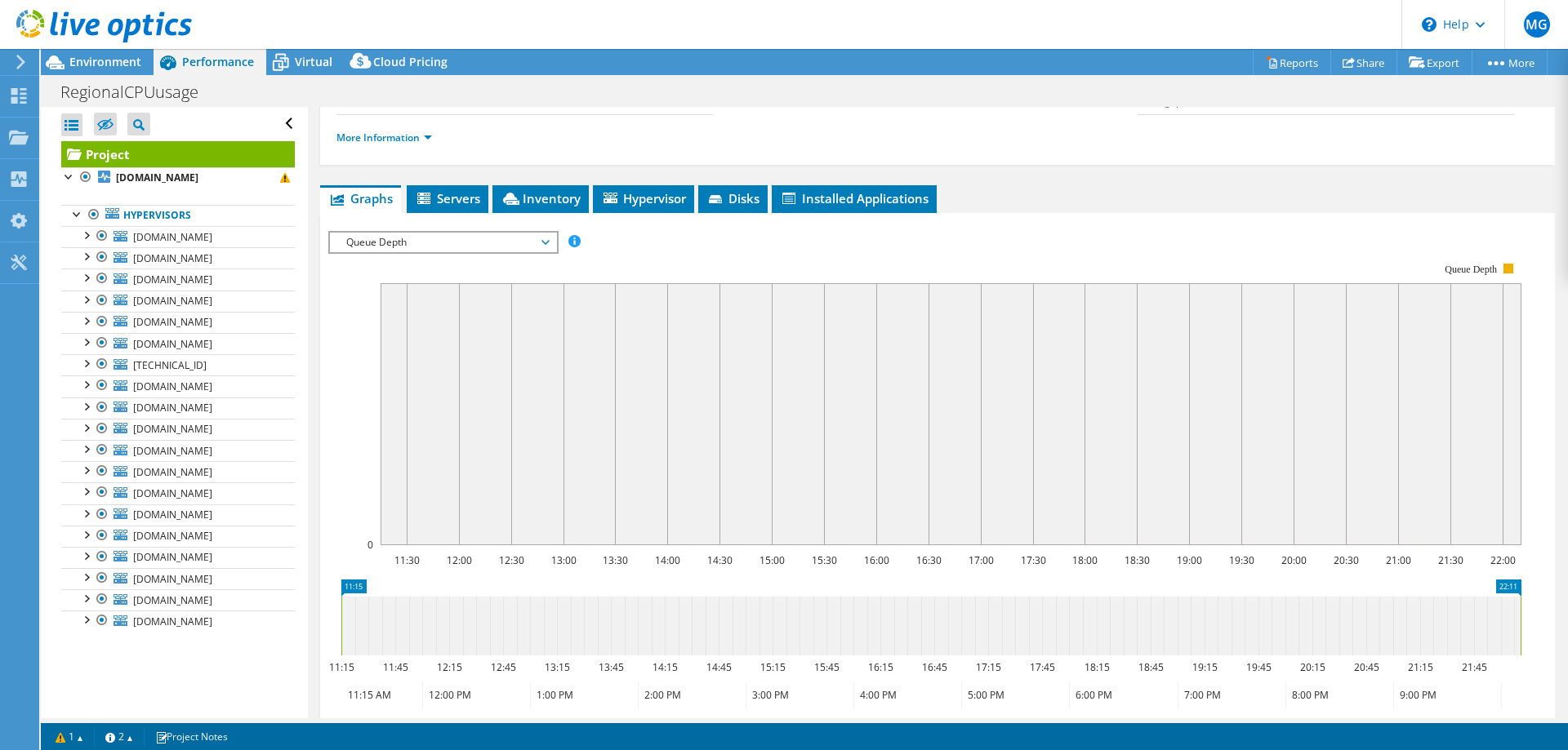
click at [552, 243] on span "Queue Depth" at bounding box center [443, 243] width 226 height 20
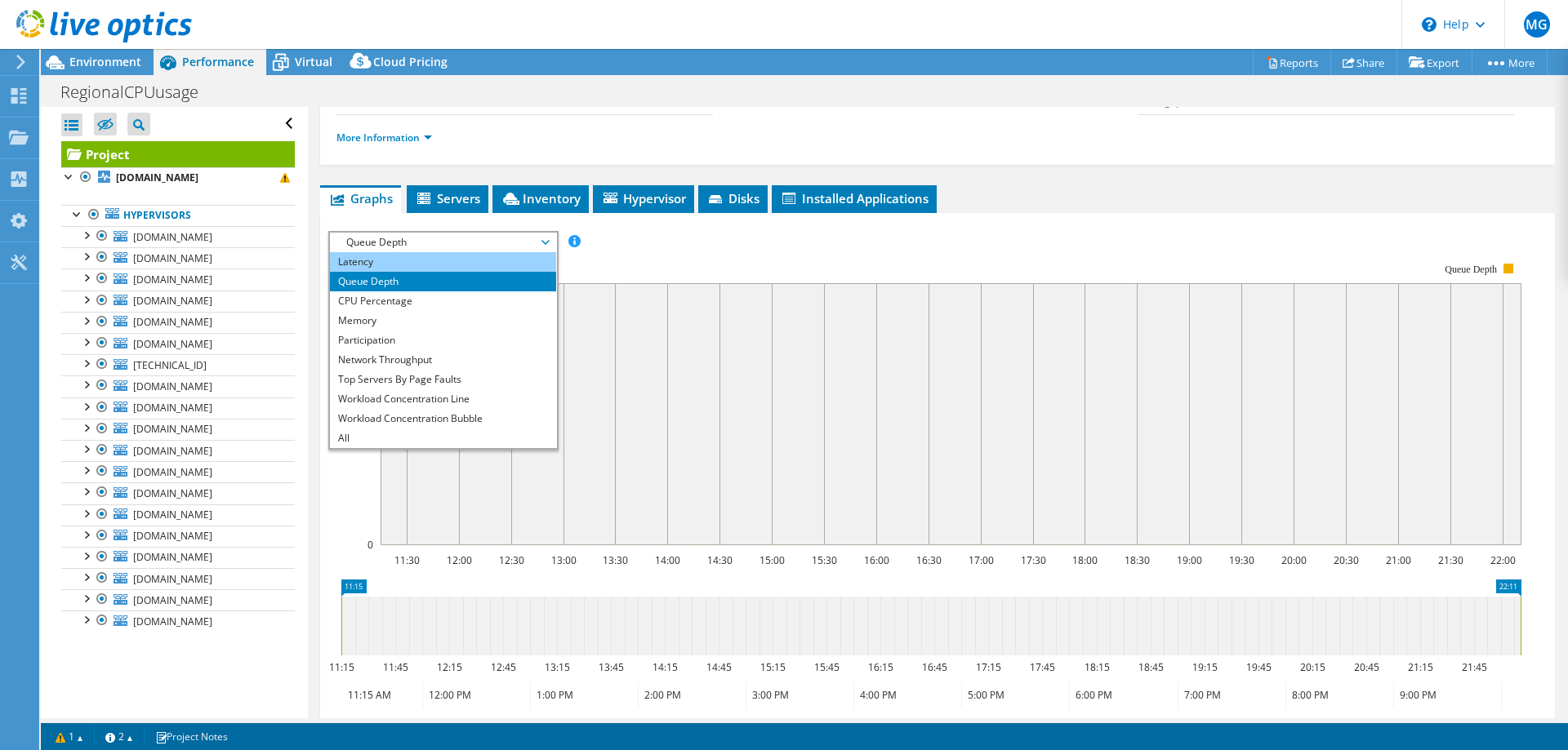
click at [416, 270] on li "Latency" at bounding box center [443, 262] width 226 height 20
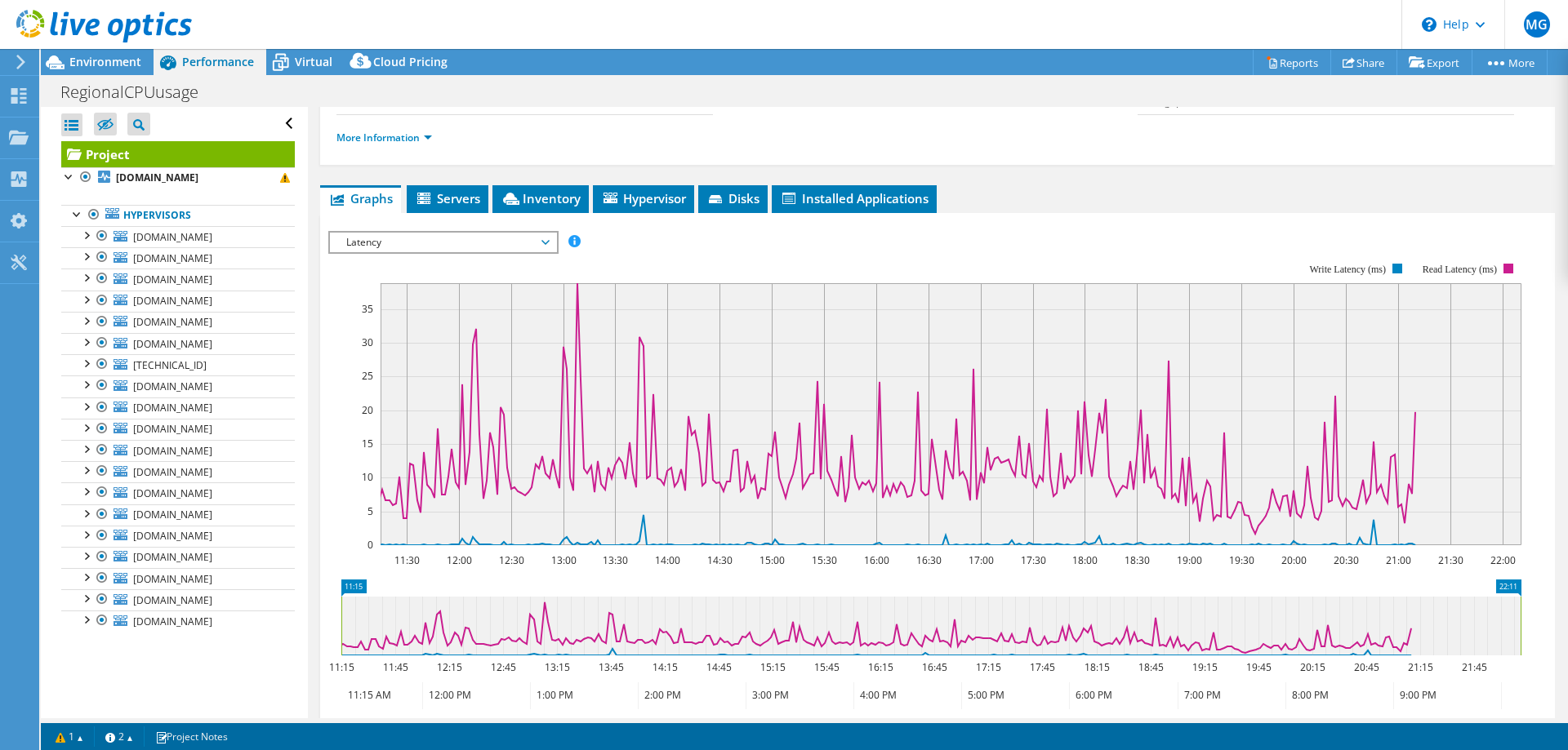
click at [550, 241] on span "Latency" at bounding box center [443, 243] width 226 height 20
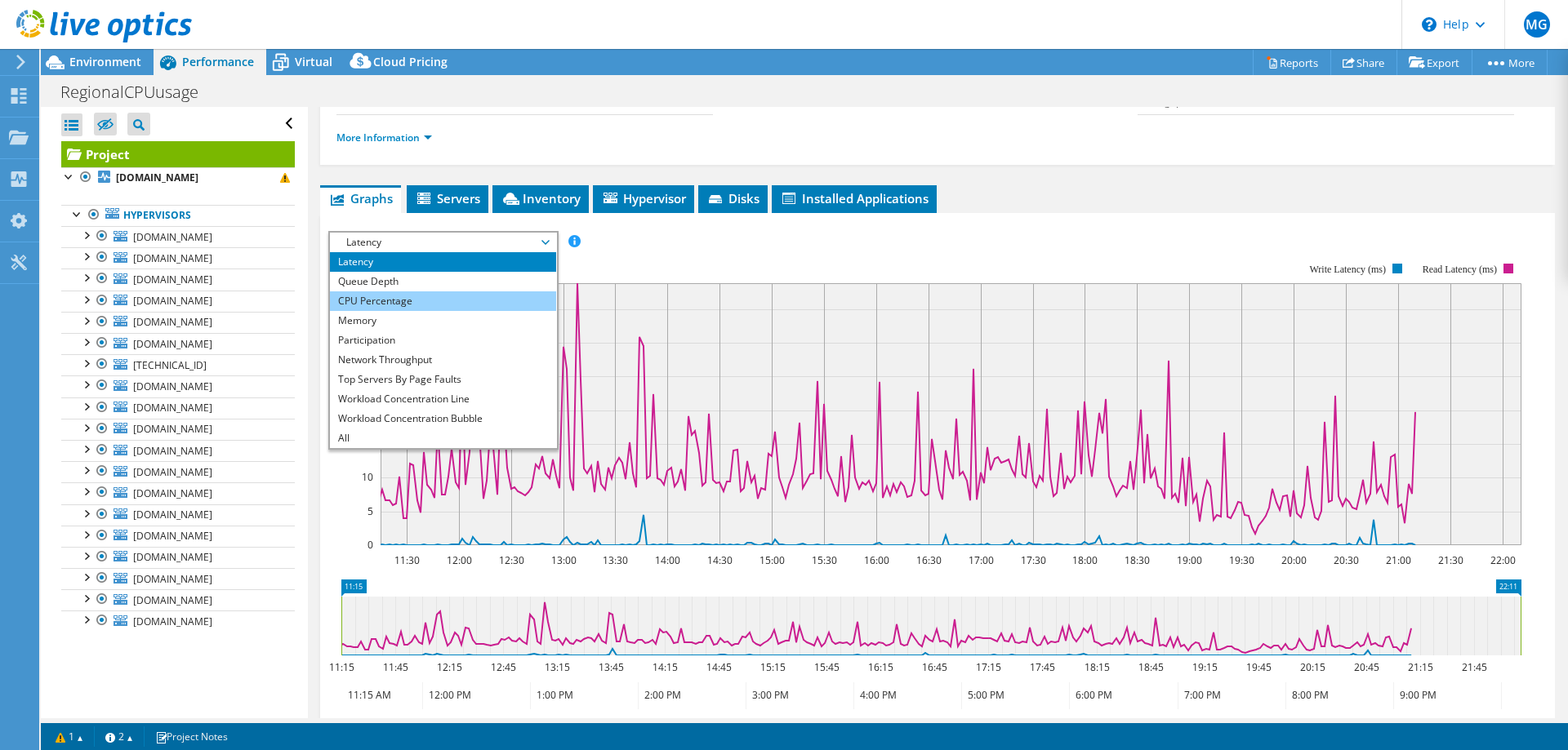
click at [389, 303] on li "CPU Percentage" at bounding box center [443, 302] width 226 height 20
